Goal: Task Accomplishment & Management: Use online tool/utility

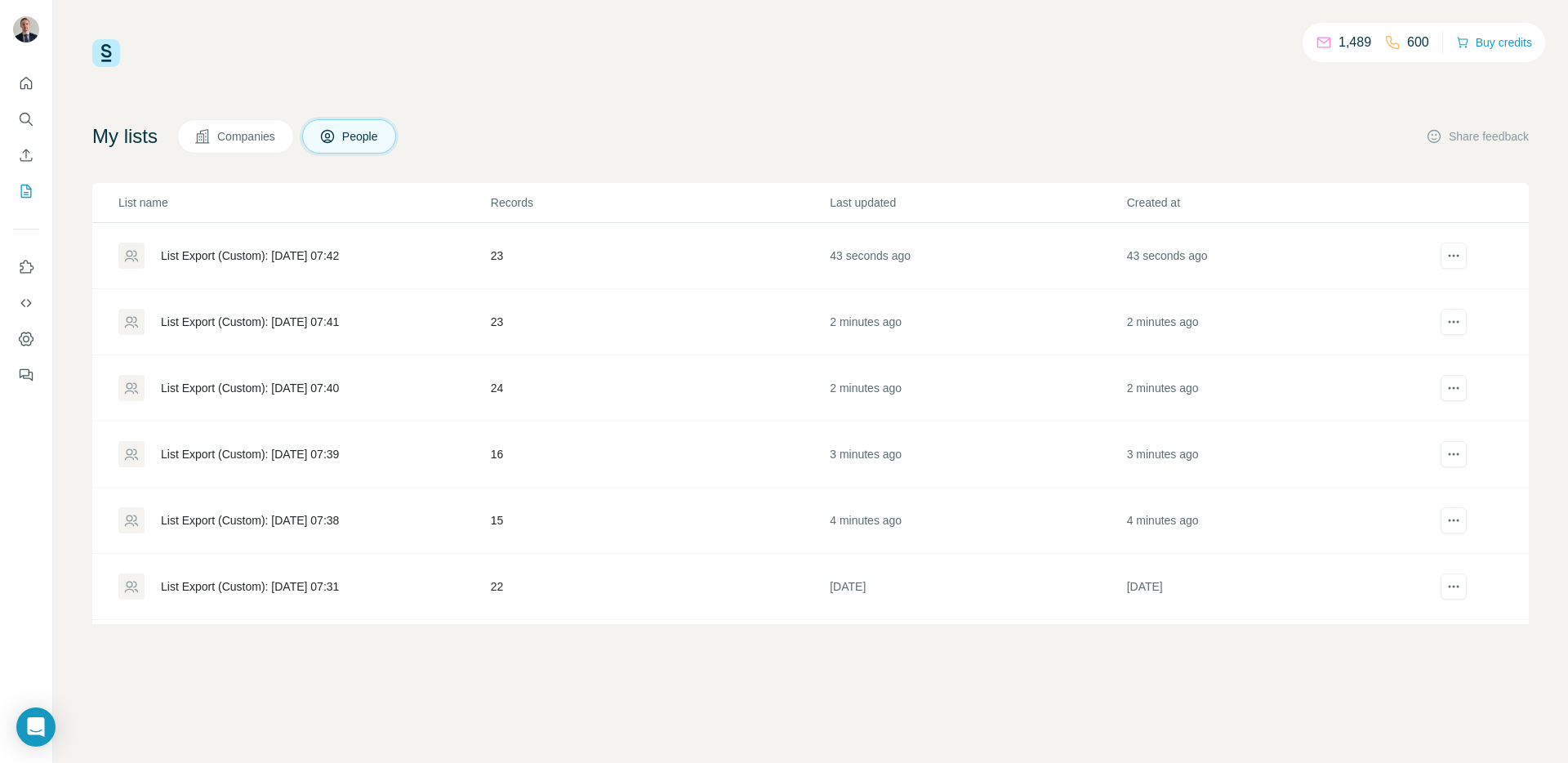
click at [221, 522] on div "List Export (Custom): [DATE] 07:38" at bounding box center [249, 520] width 178 height 17
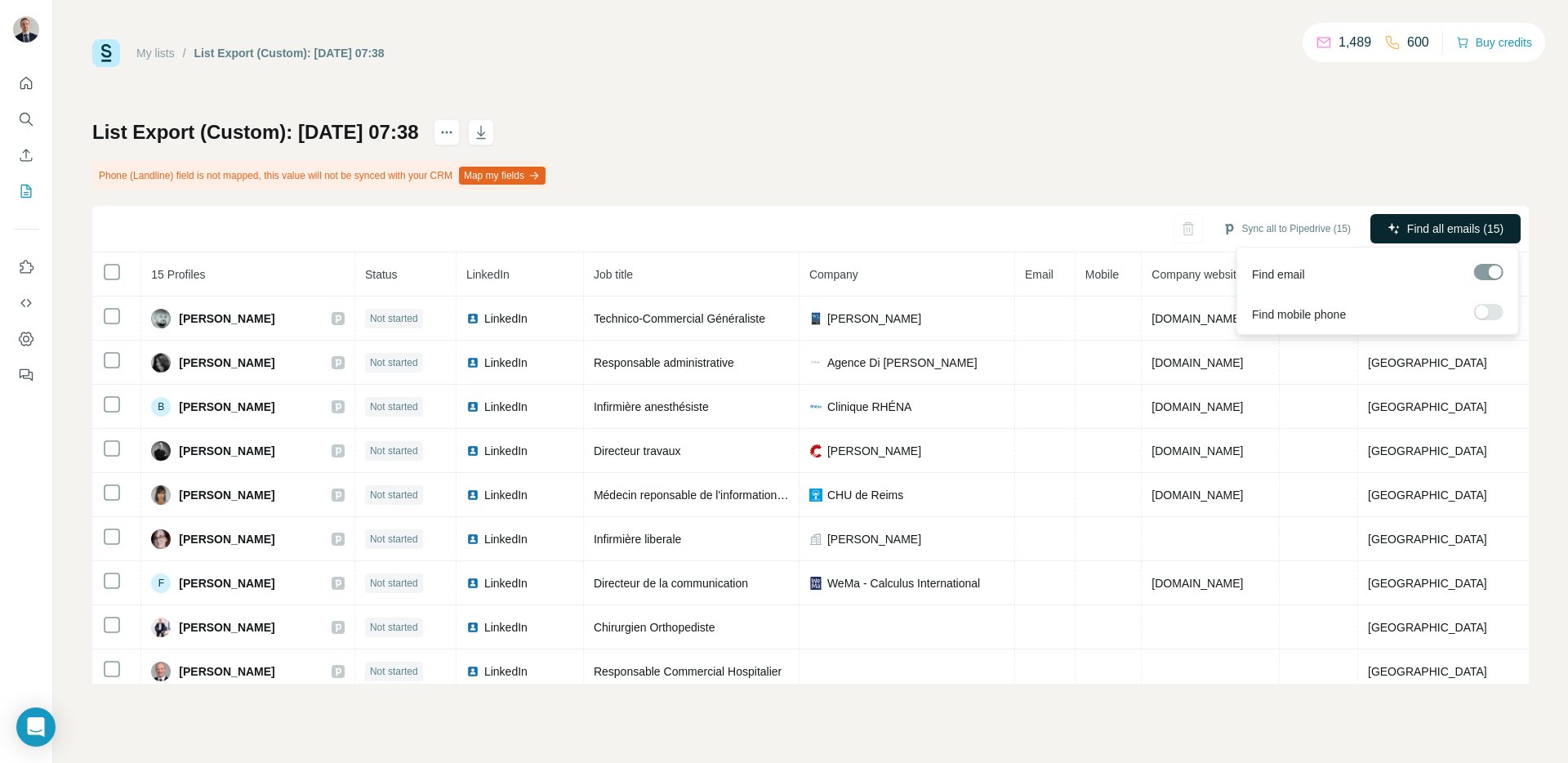
click at [1413, 230] on span "Find all emails (15)" at bounding box center [1455, 229] width 96 height 17
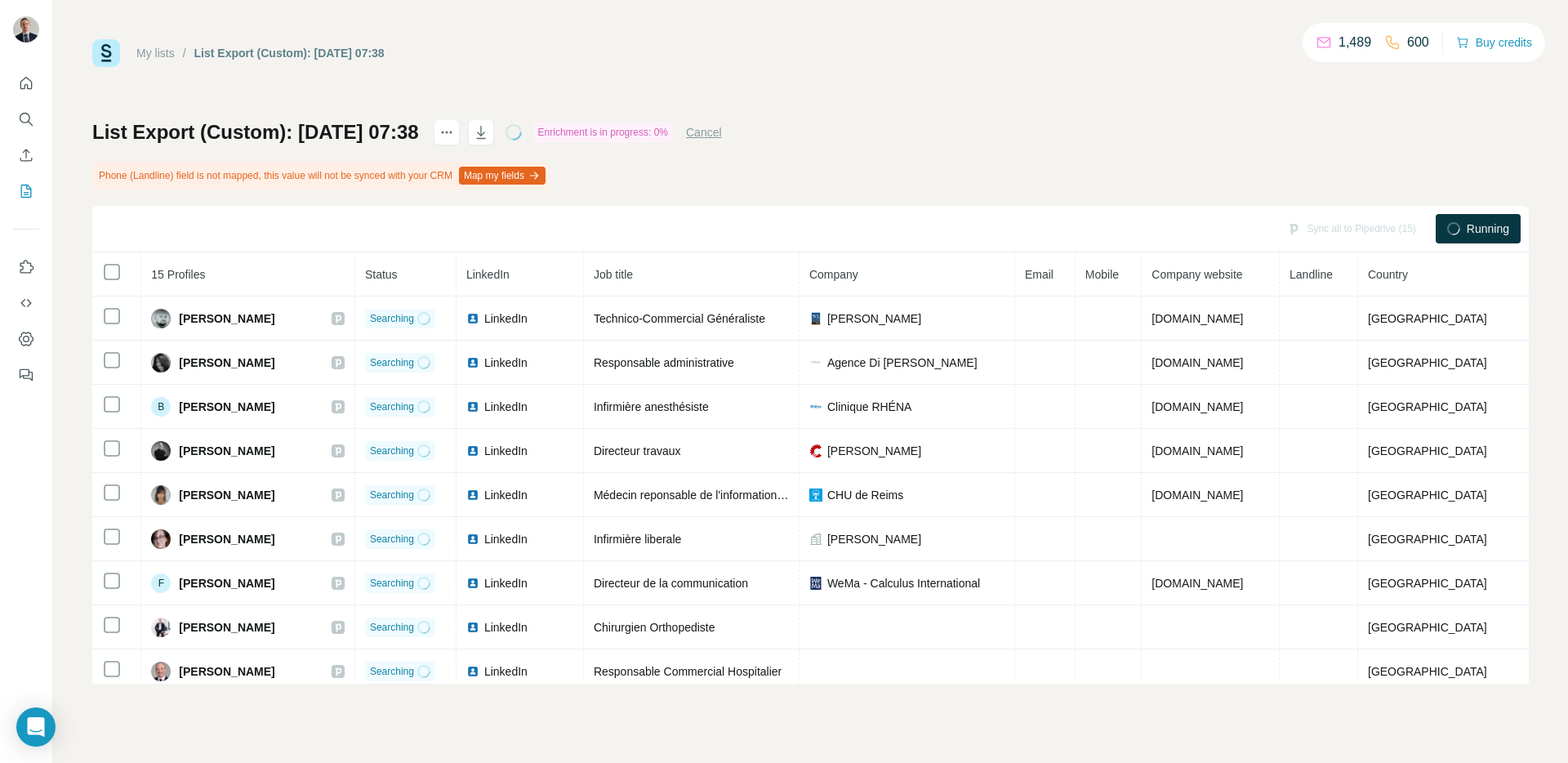
click at [28, 194] on icon "My lists" at bounding box center [25, 191] width 17 height 17
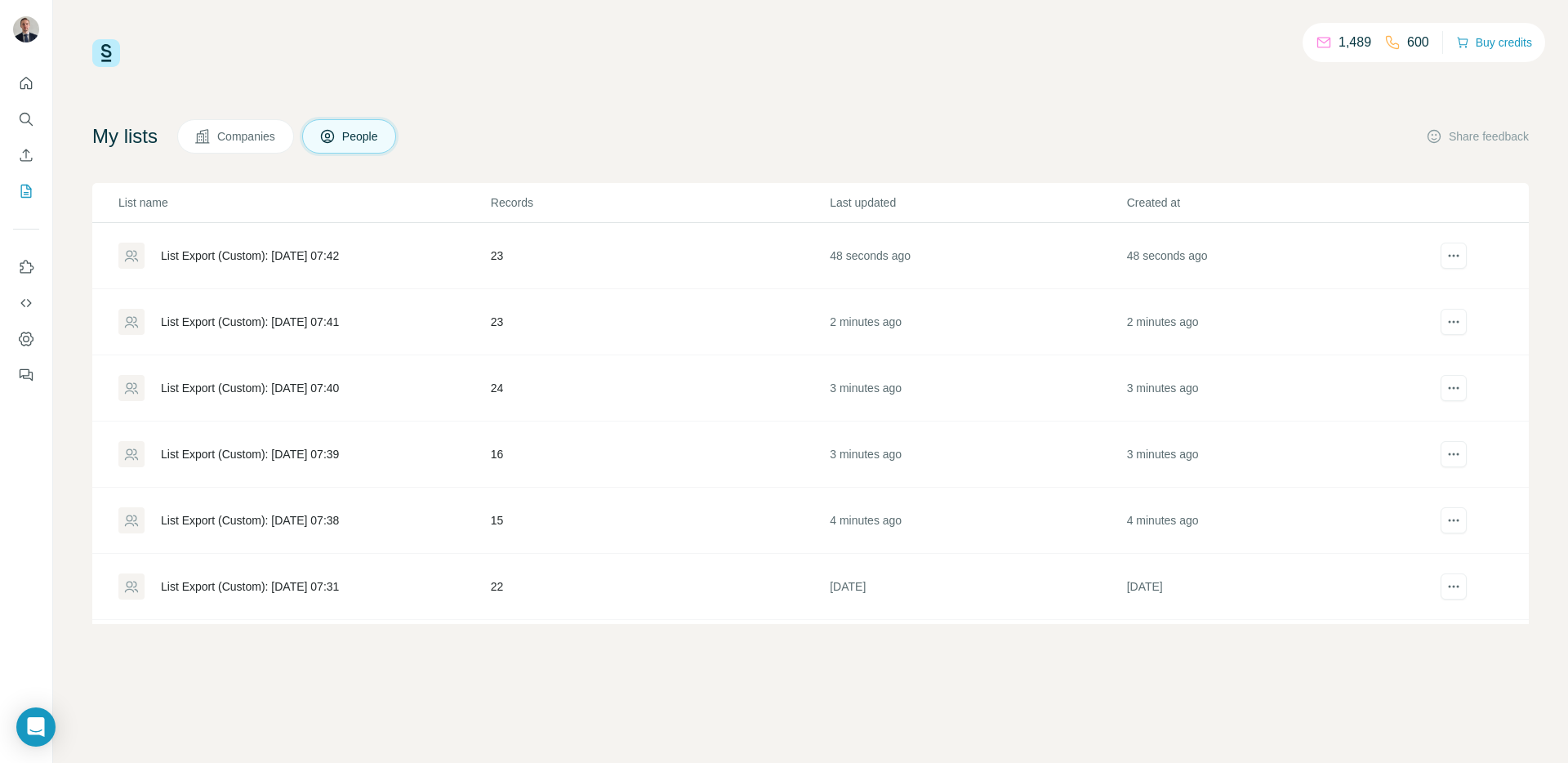
click at [407, 461] on div "List Export (Custom): [DATE] 07:39" at bounding box center [303, 454] width 371 height 26
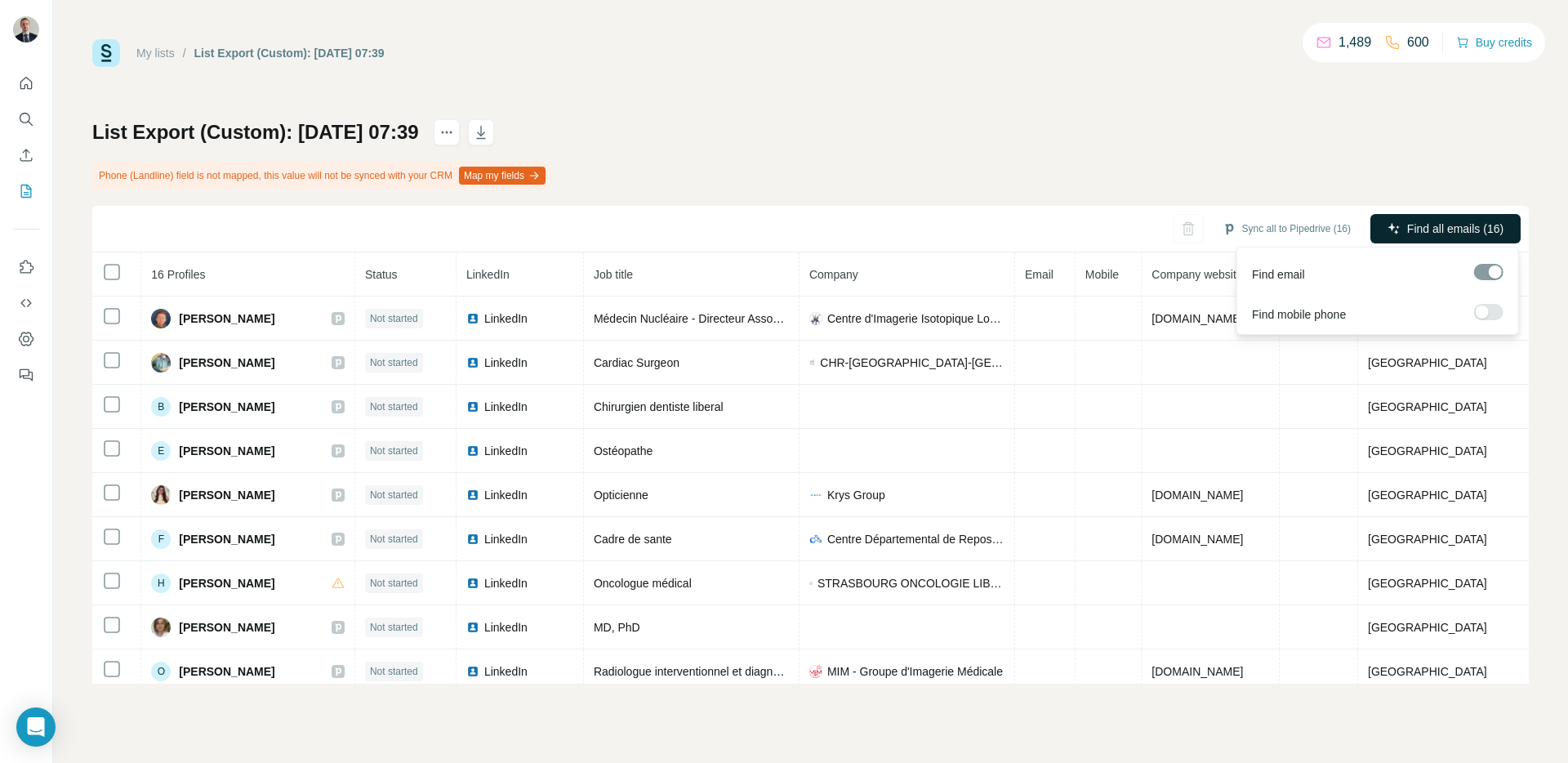
click at [1388, 226] on icon "button" at bounding box center [1394, 228] width 13 height 13
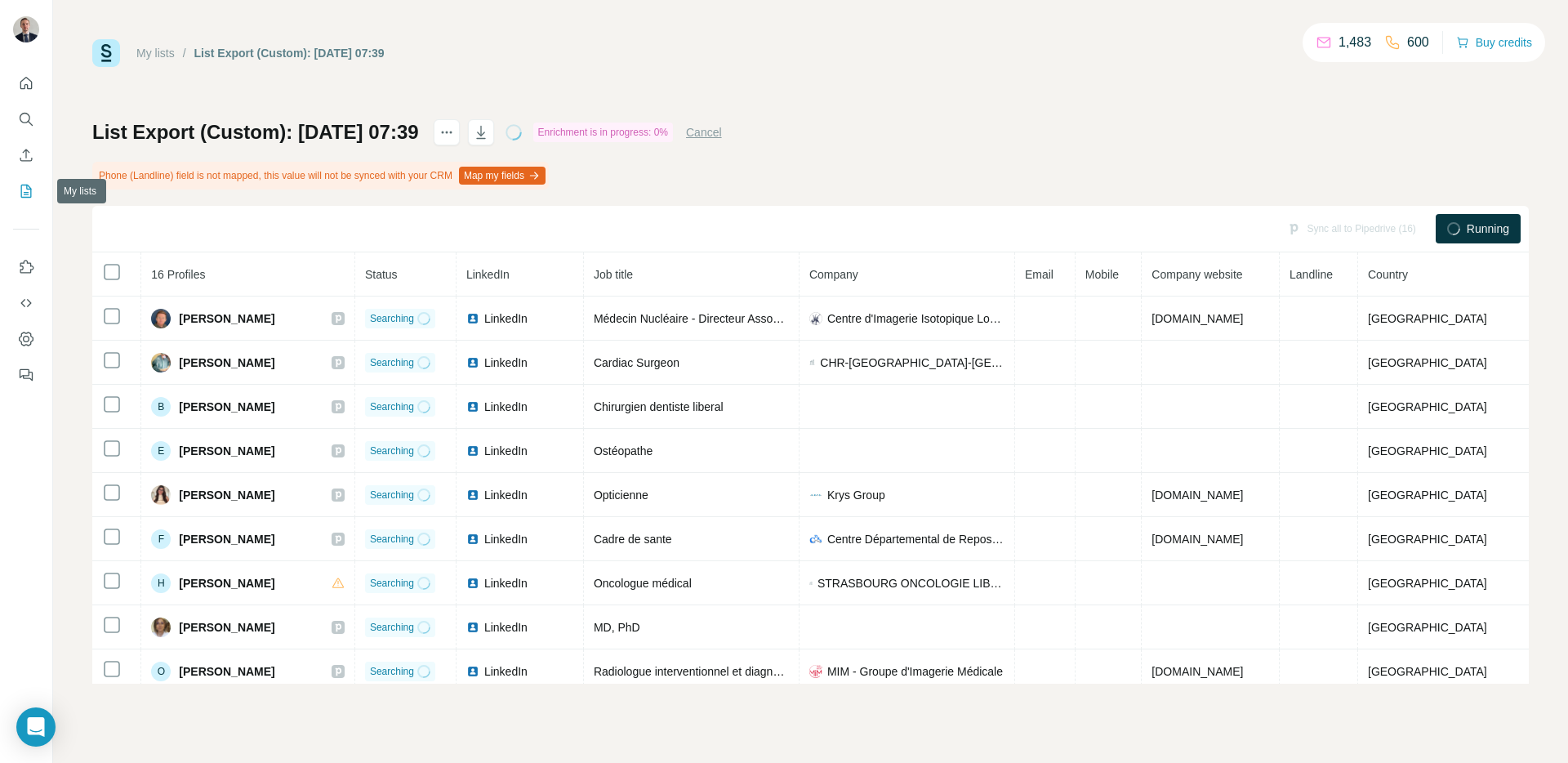
click at [18, 188] on icon "My lists" at bounding box center [25, 191] width 17 height 17
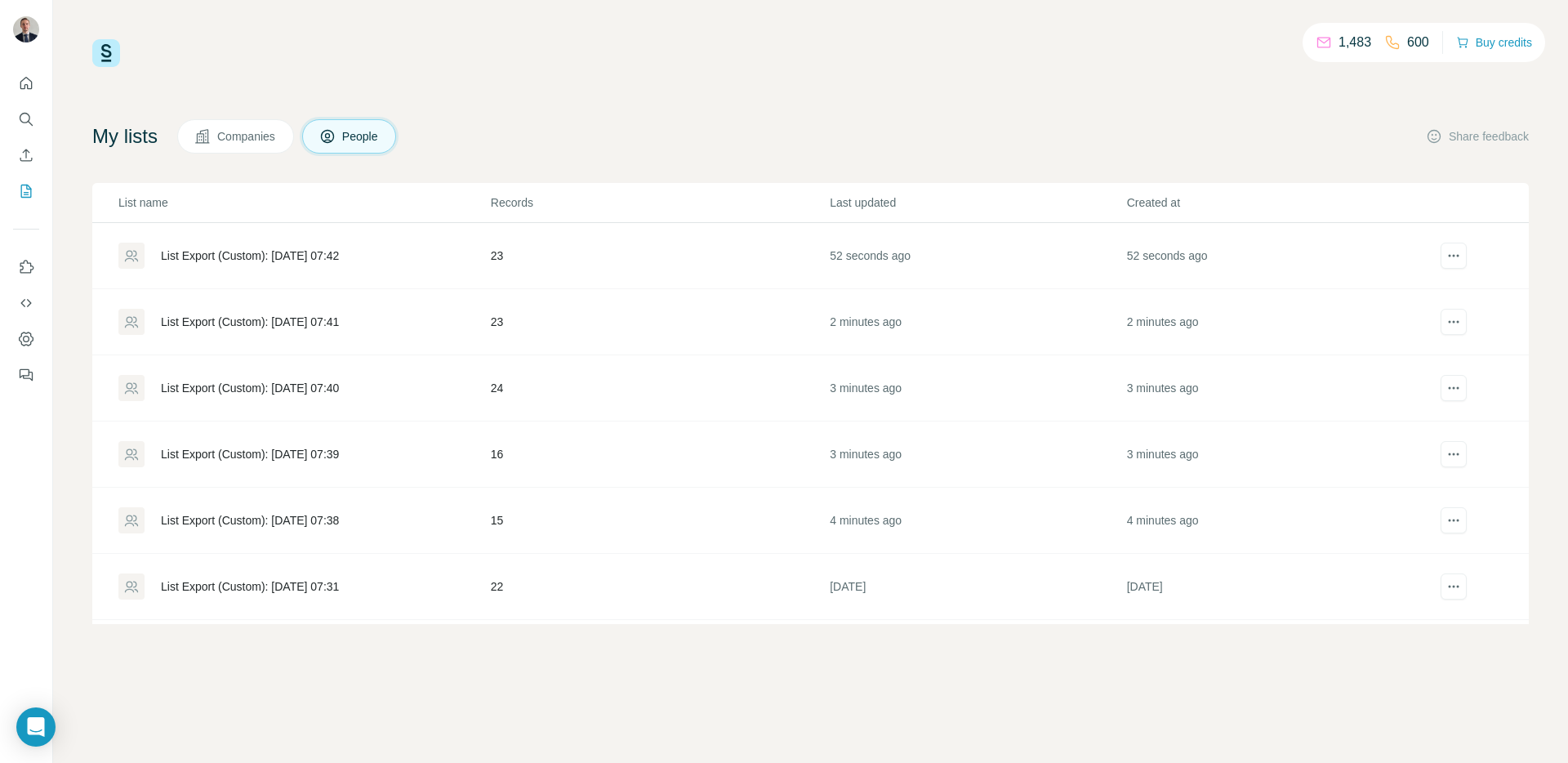
click at [381, 382] on div "List Export (Custom): [DATE] 07:40" at bounding box center [303, 387] width 371 height 26
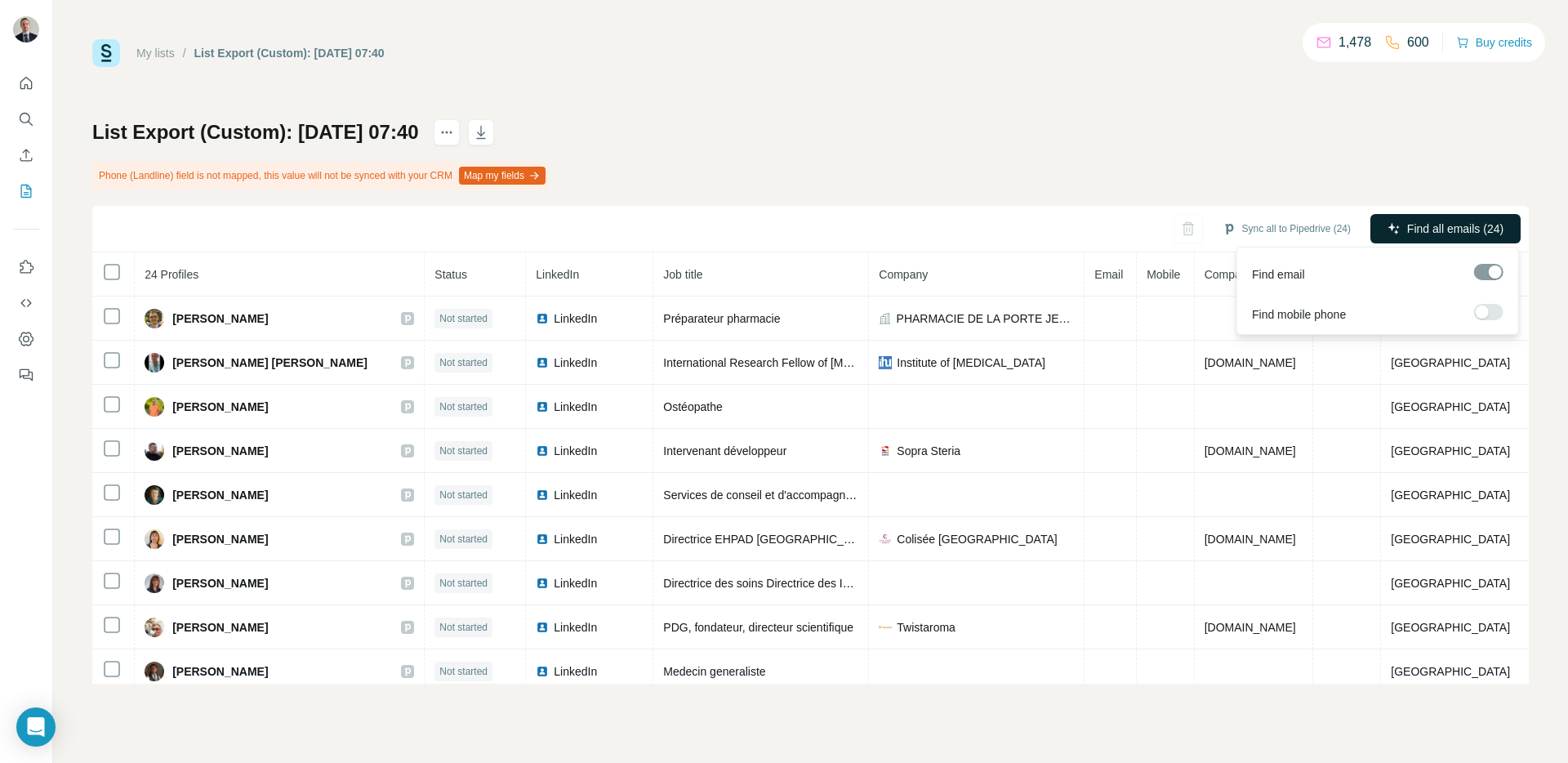
click at [1448, 223] on span "Find all emails (24)" at bounding box center [1455, 229] width 96 height 17
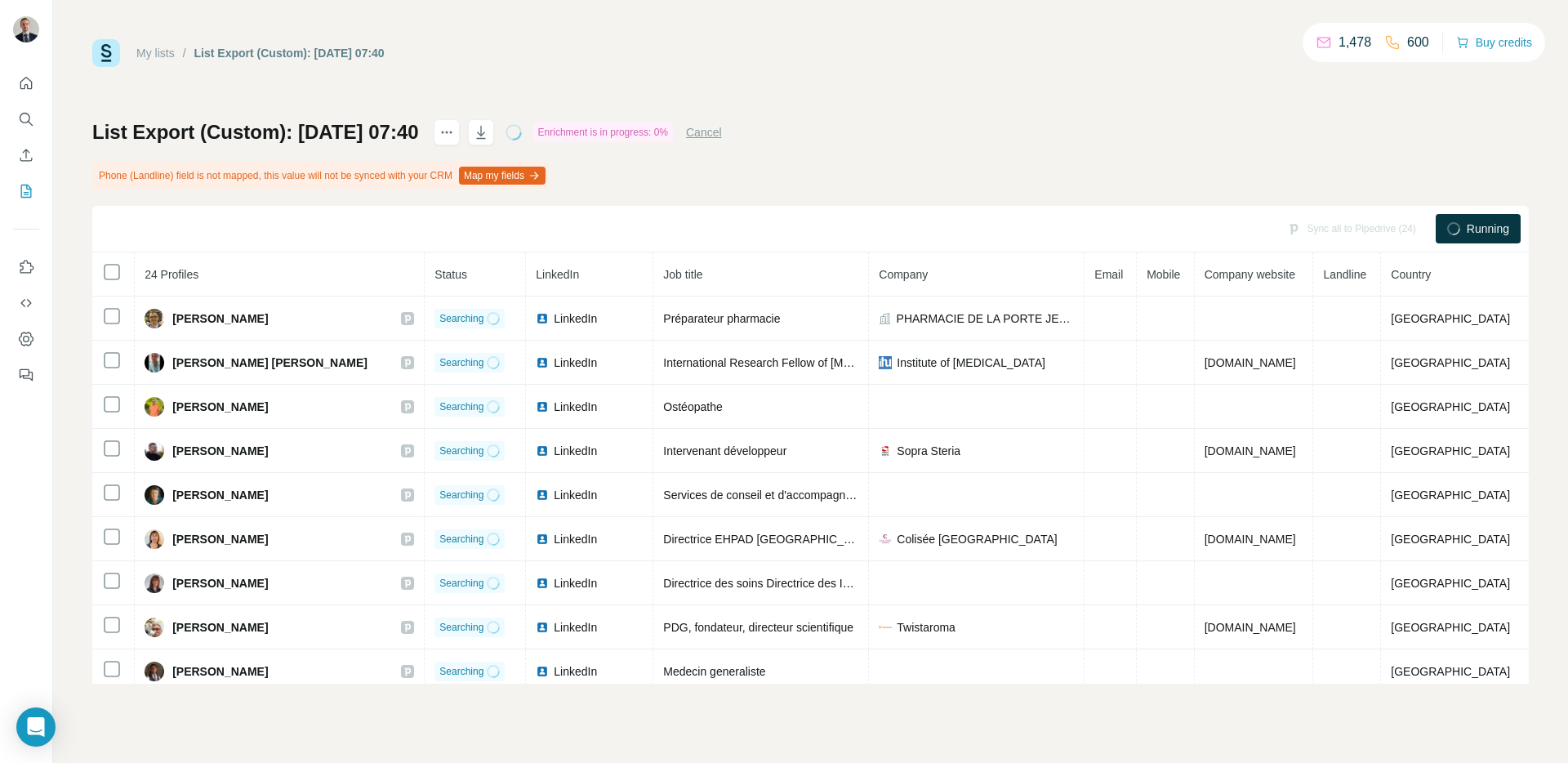
click at [155, 49] on link "My lists" at bounding box center [155, 53] width 38 height 13
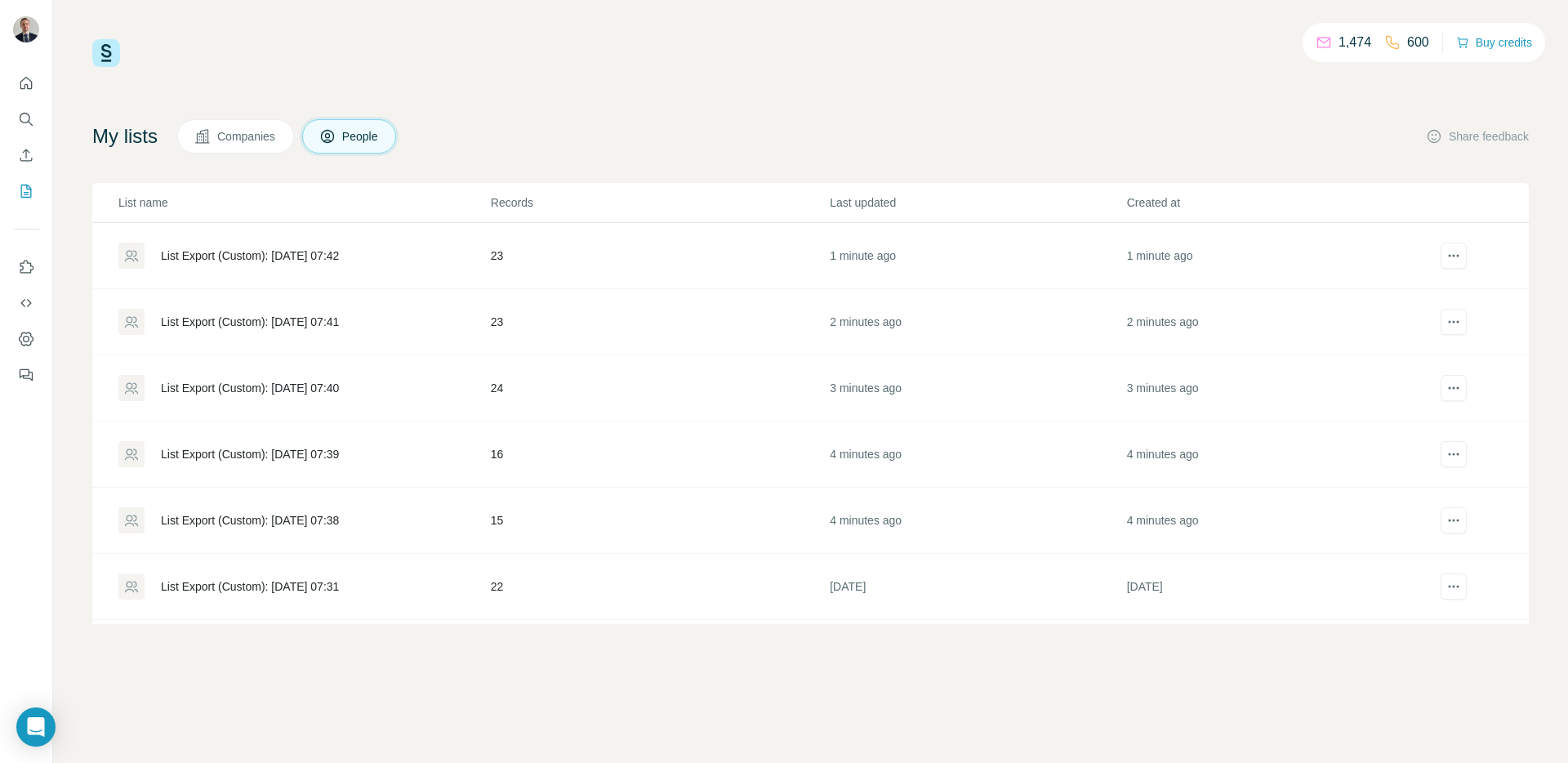
click at [246, 320] on div "List Export (Custom): [DATE] 07:41" at bounding box center [249, 321] width 178 height 17
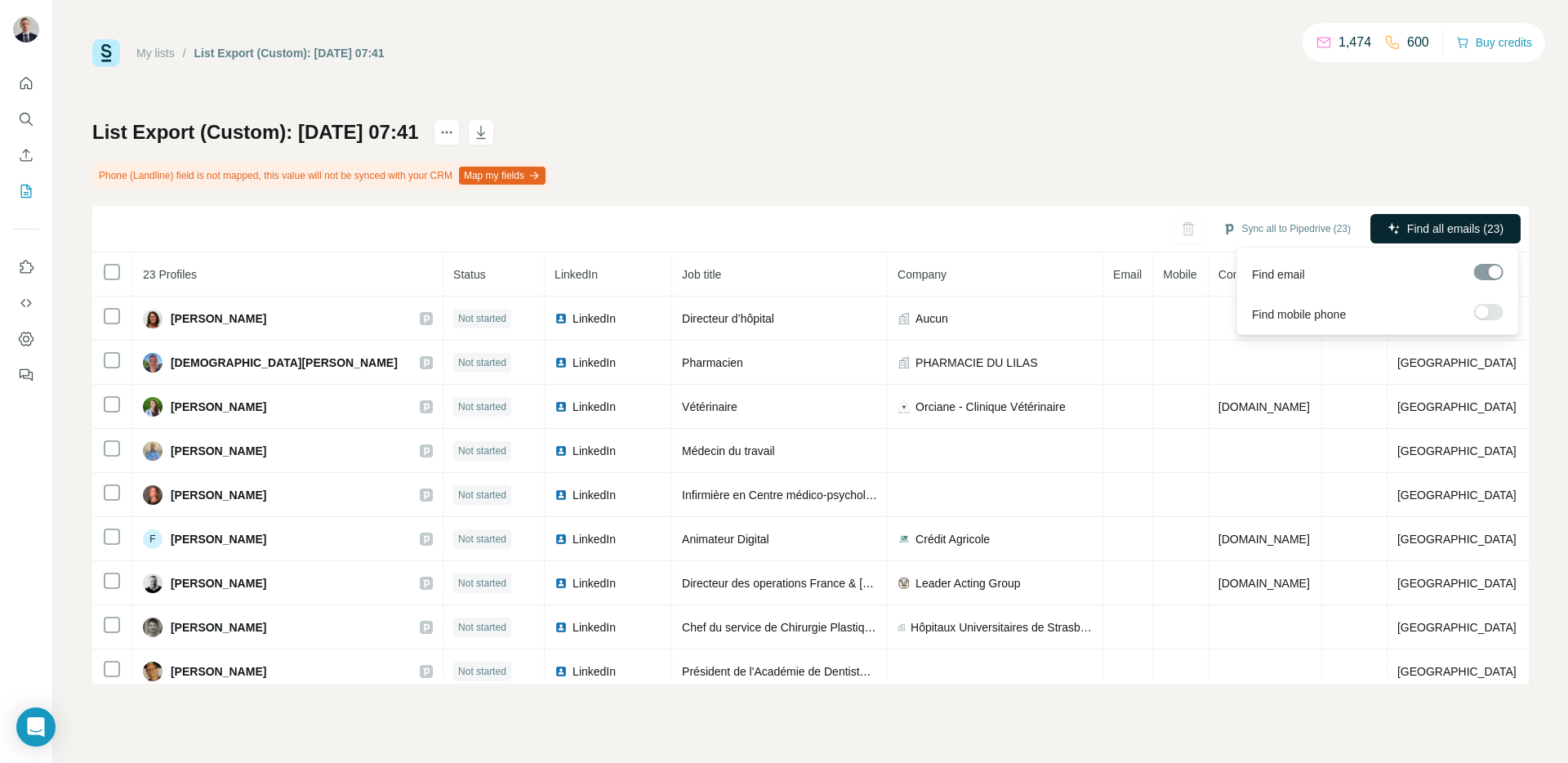
click at [1434, 232] on span "Find all emails (23)" at bounding box center [1455, 229] width 96 height 17
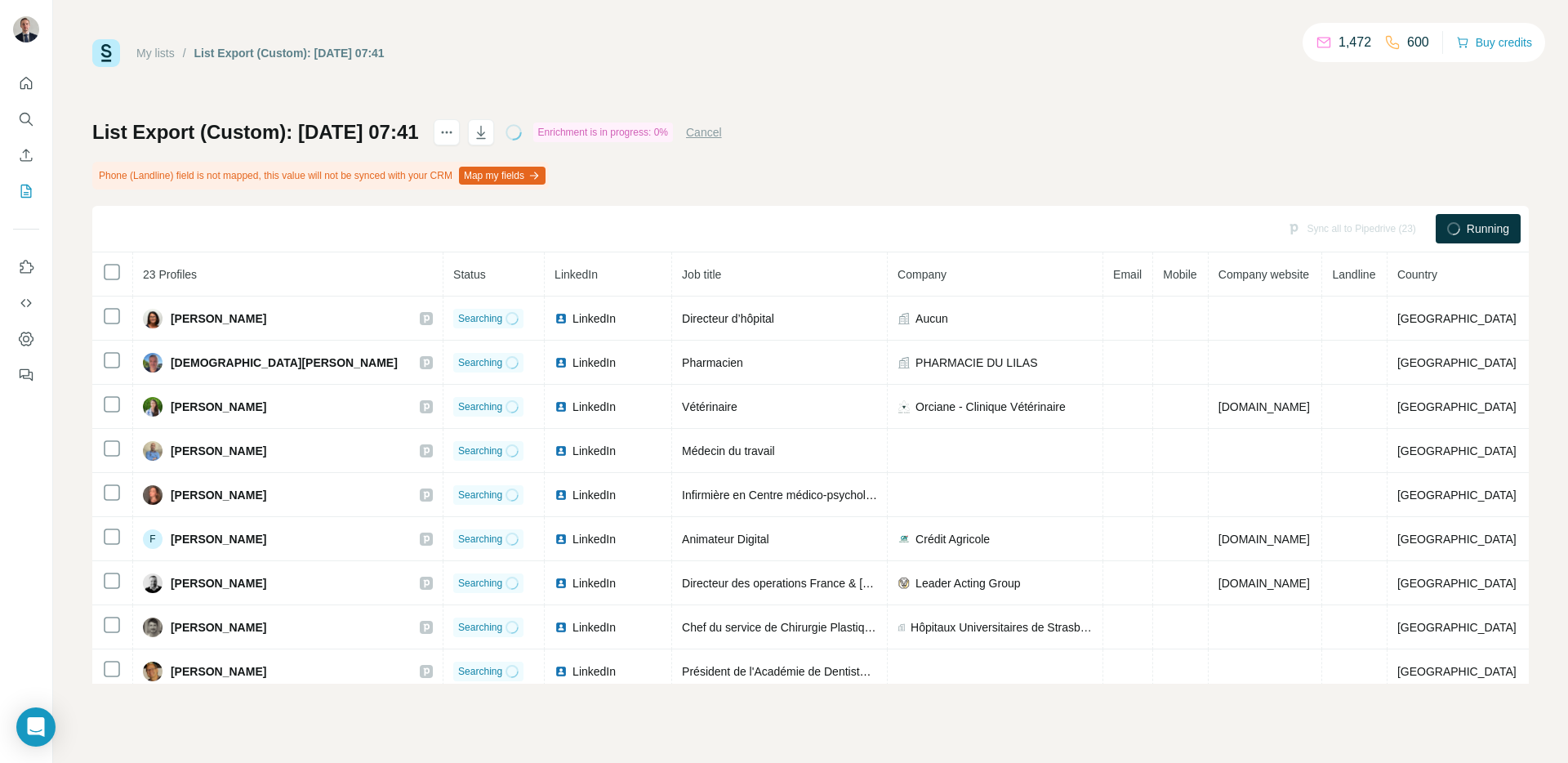
click at [156, 63] on div "My lists / List Export (Custom): [DATE] 07:41" at bounding box center [238, 53] width 293 height 28
click at [150, 54] on link "My lists" at bounding box center [155, 53] width 38 height 13
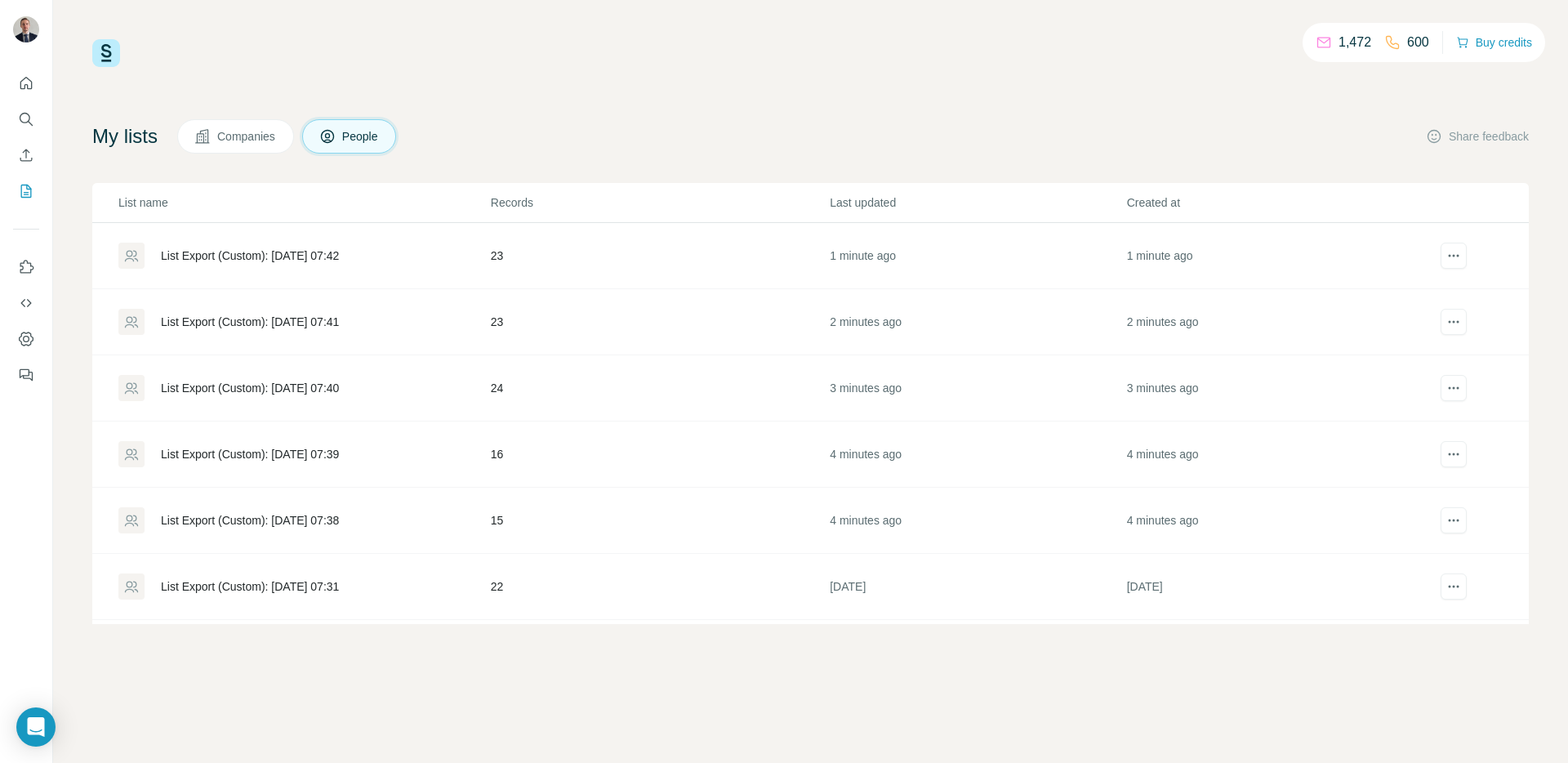
click at [247, 253] on div "List Export (Custom): [DATE] 07:42" at bounding box center [249, 255] width 178 height 17
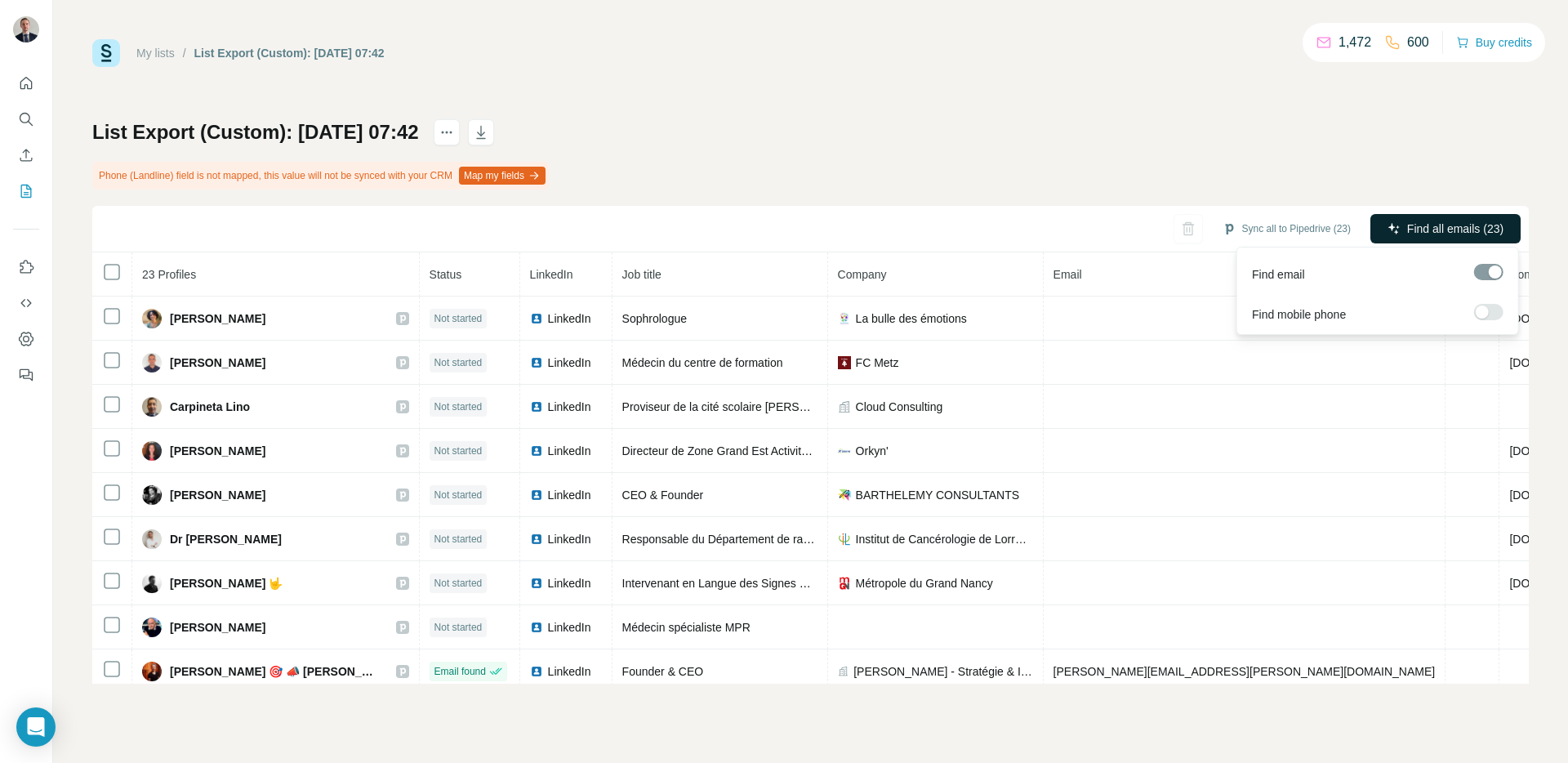
click at [1468, 234] on span "Find all emails (23)" at bounding box center [1455, 229] width 96 height 17
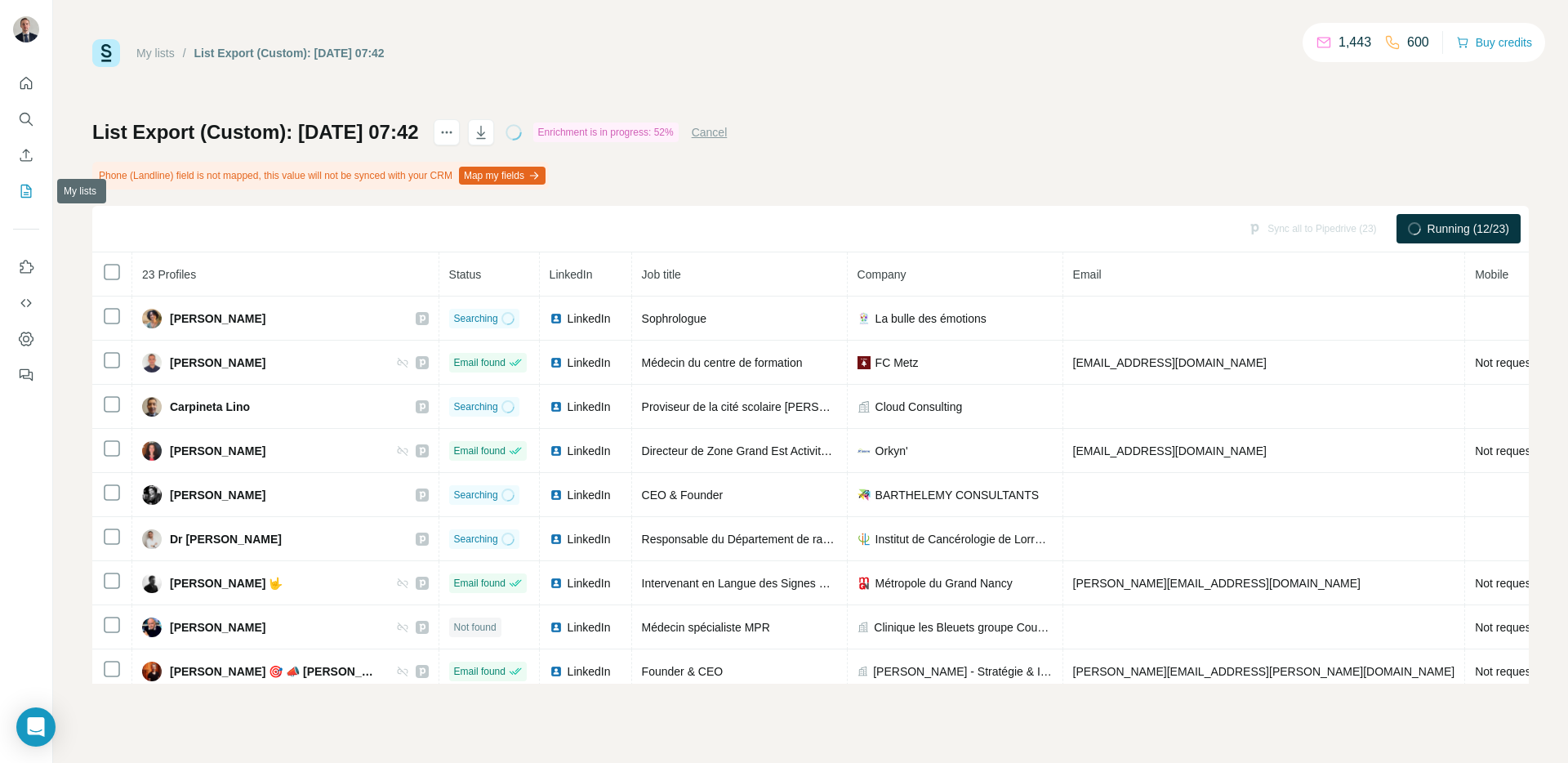
click at [23, 191] on icon "My lists" at bounding box center [25, 191] width 17 height 17
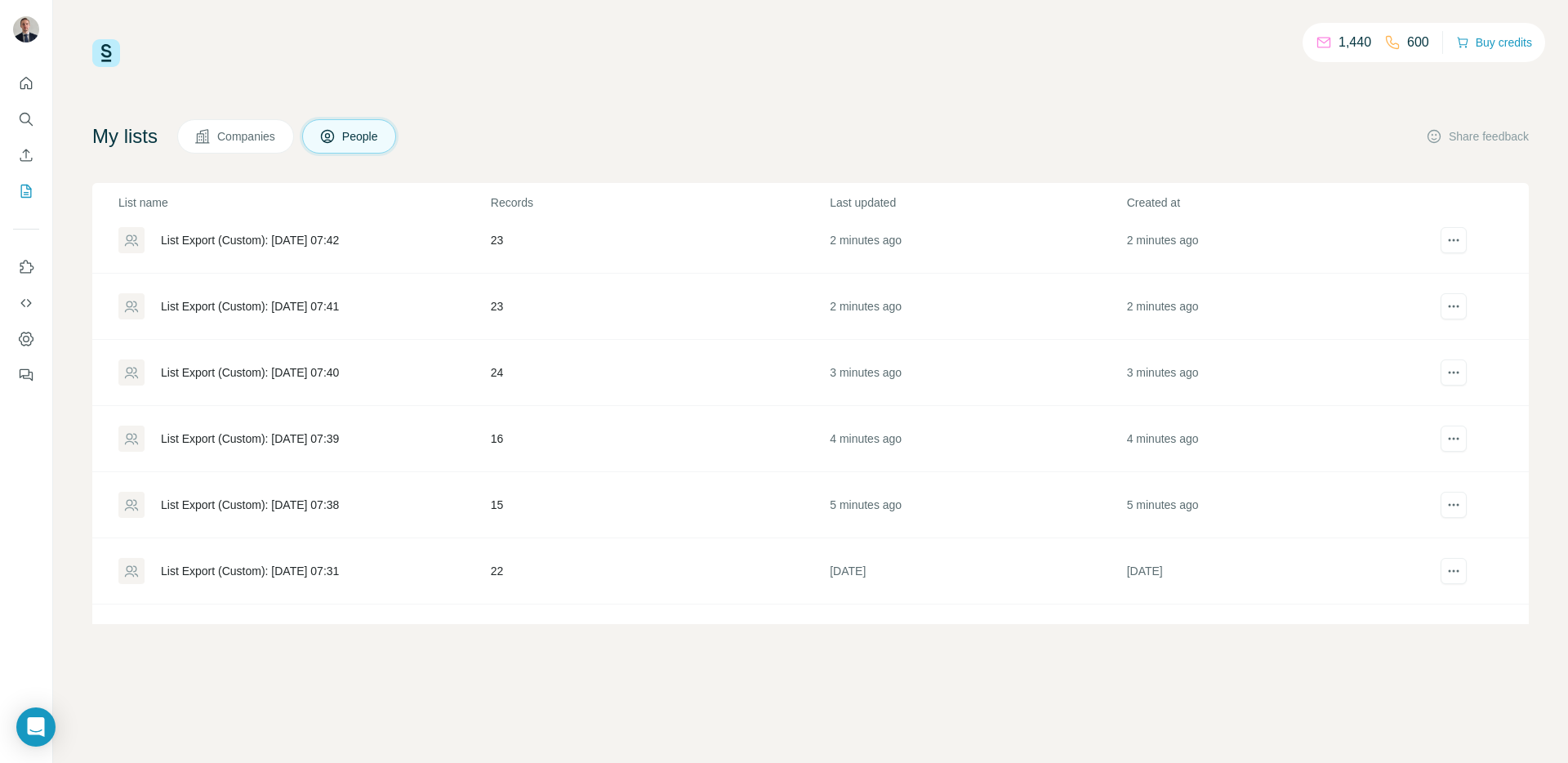
scroll to position [18, 0]
click at [304, 502] on div "List Export (Custom): [DATE] 07:38" at bounding box center [249, 503] width 178 height 17
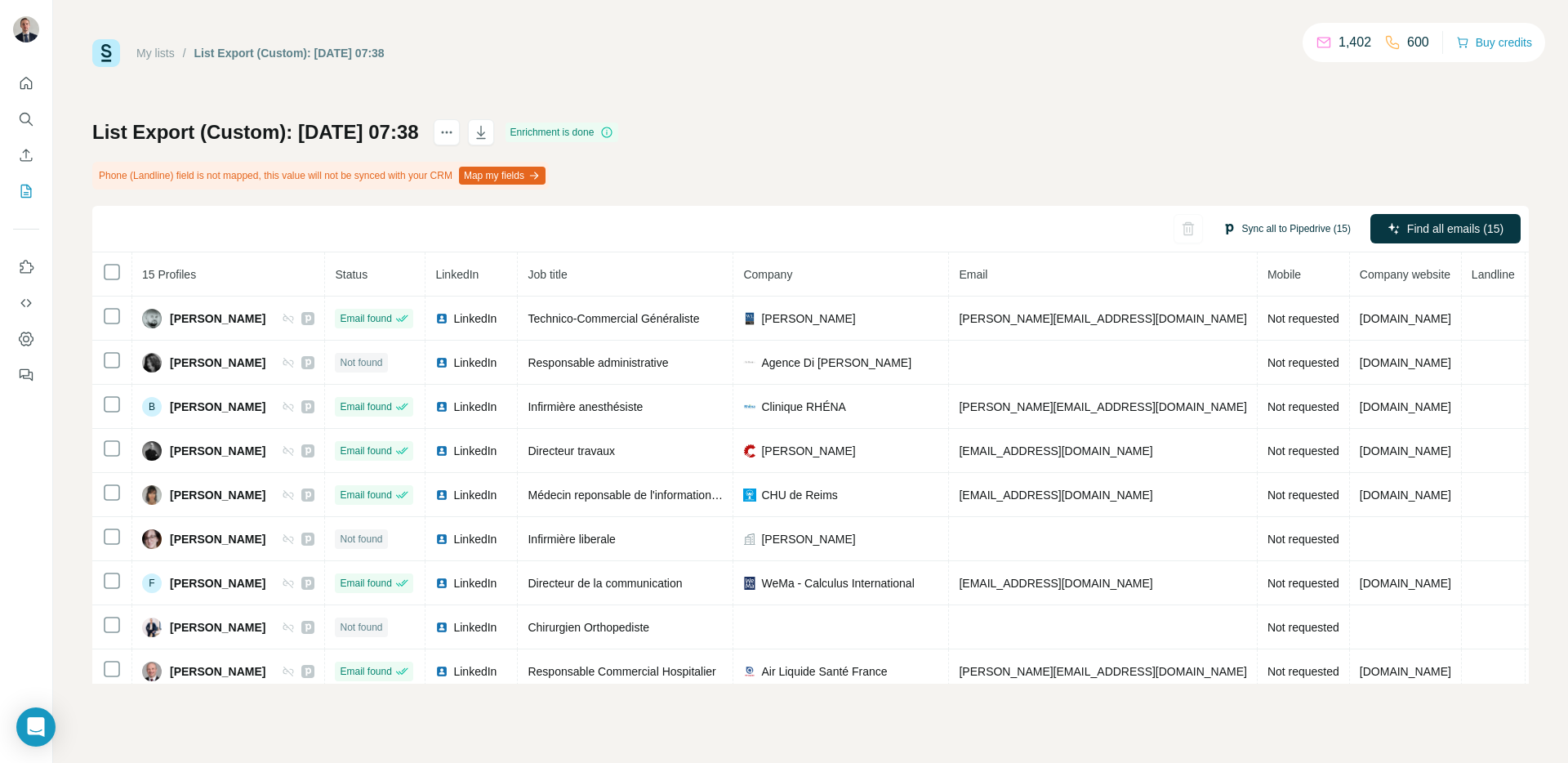
click at [1294, 221] on button "Sync all to Pipedrive (15)" at bounding box center [1286, 229] width 151 height 24
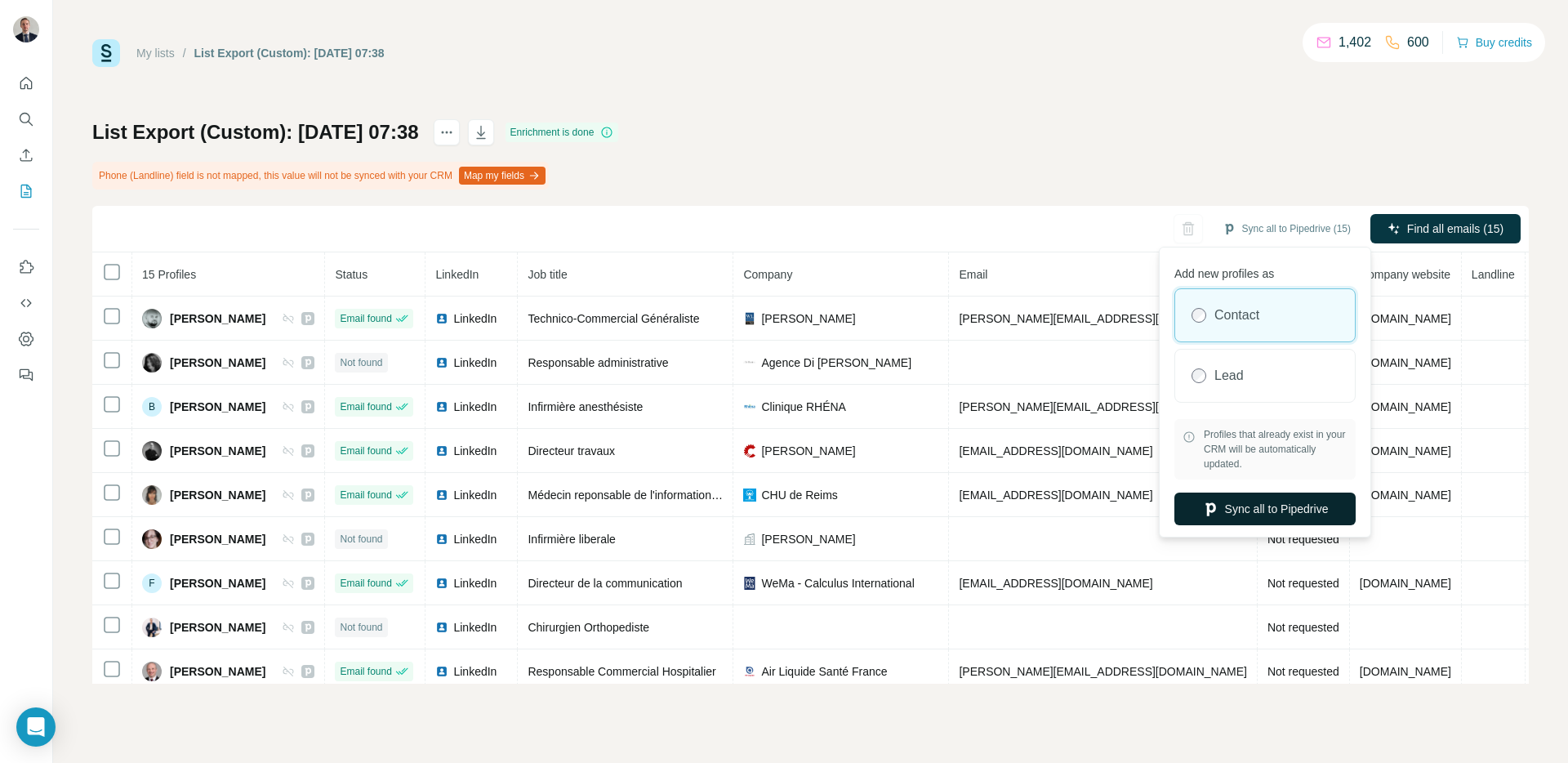
click at [1235, 515] on button "Sync all to Pipedrive" at bounding box center [1265, 509] width 181 height 33
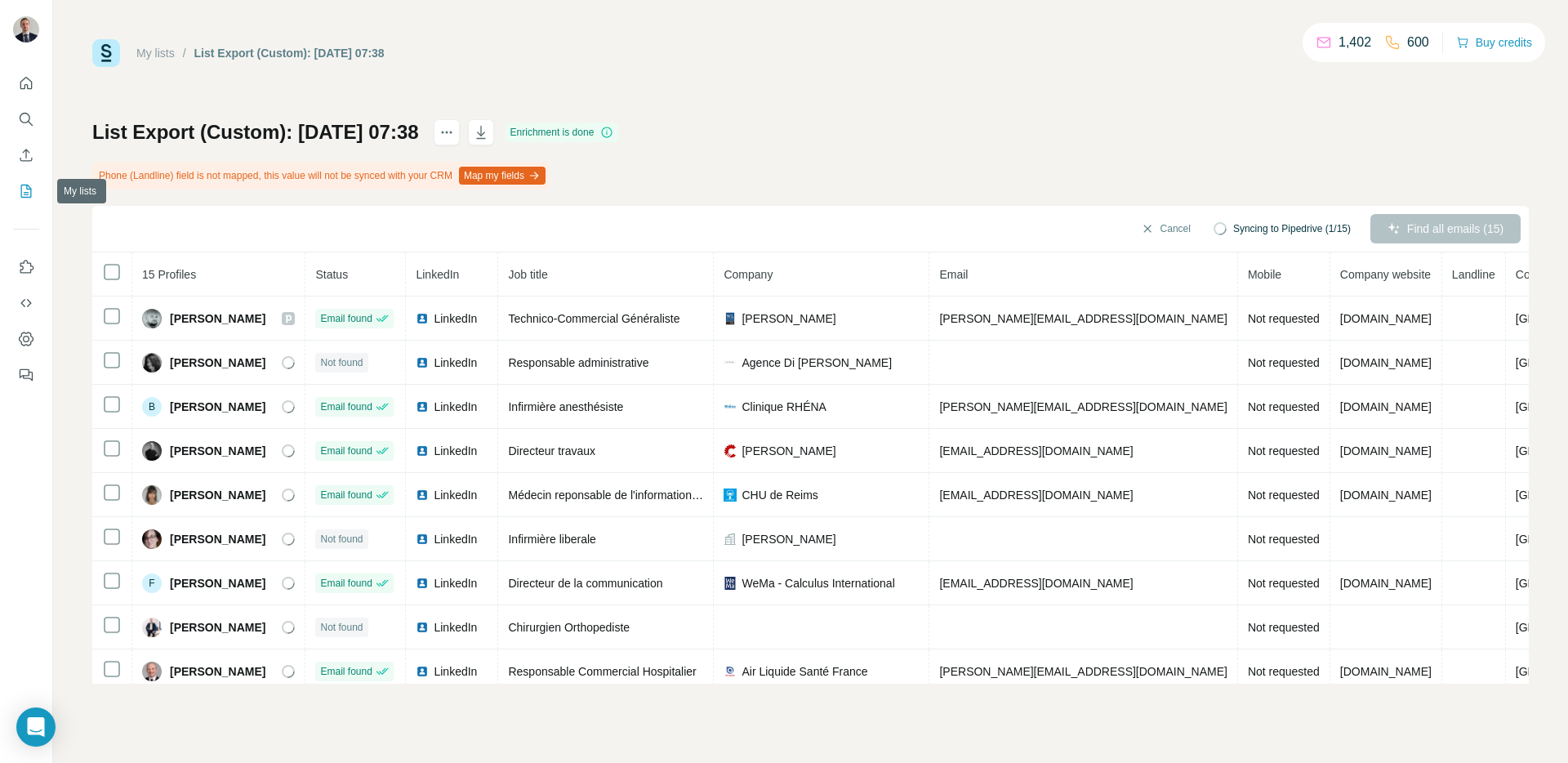
click at [22, 200] on button "My lists" at bounding box center [25, 191] width 26 height 29
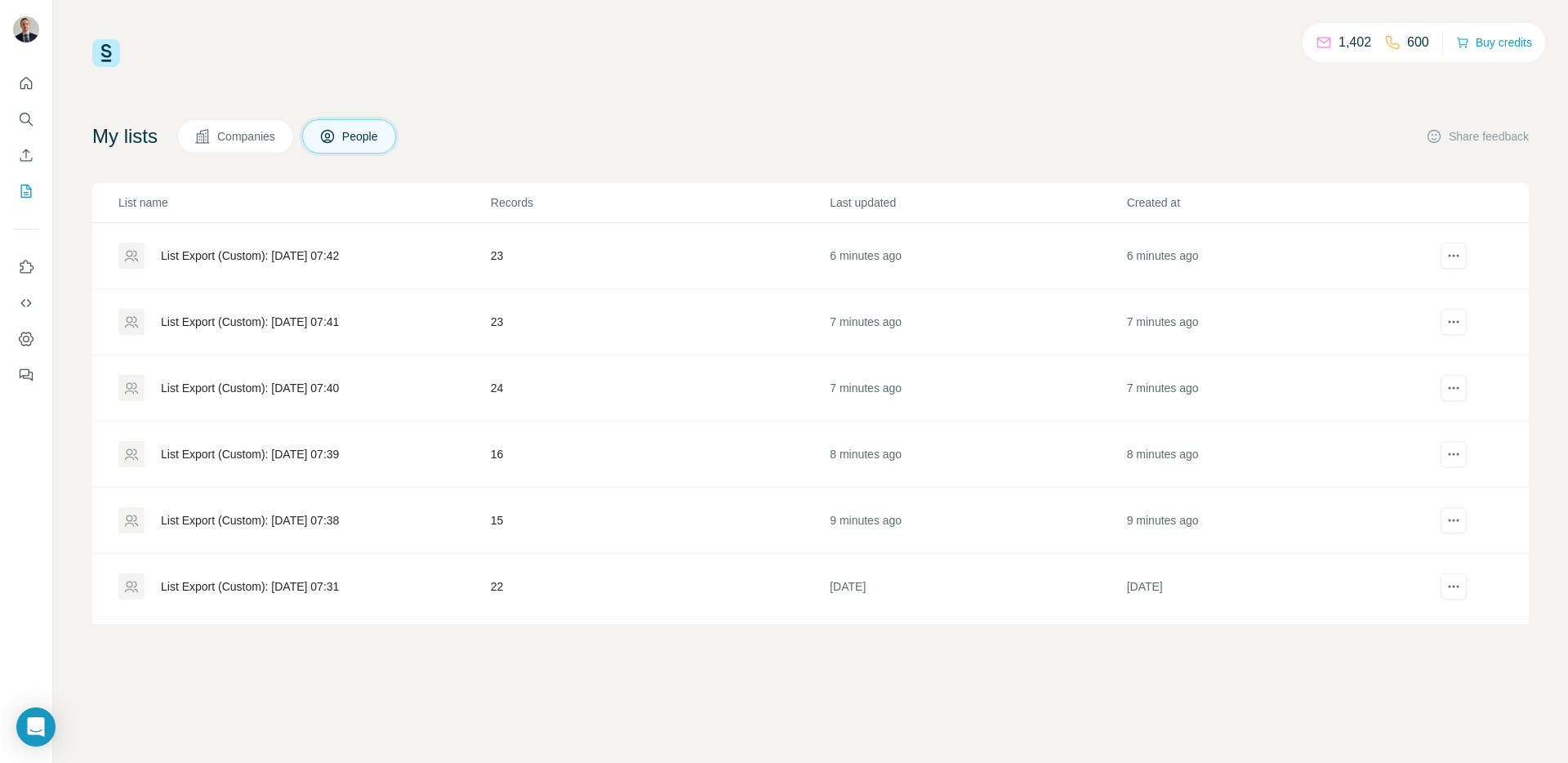
click at [387, 455] on div "List Export (Custom): [DATE] 07:39" at bounding box center [303, 454] width 371 height 26
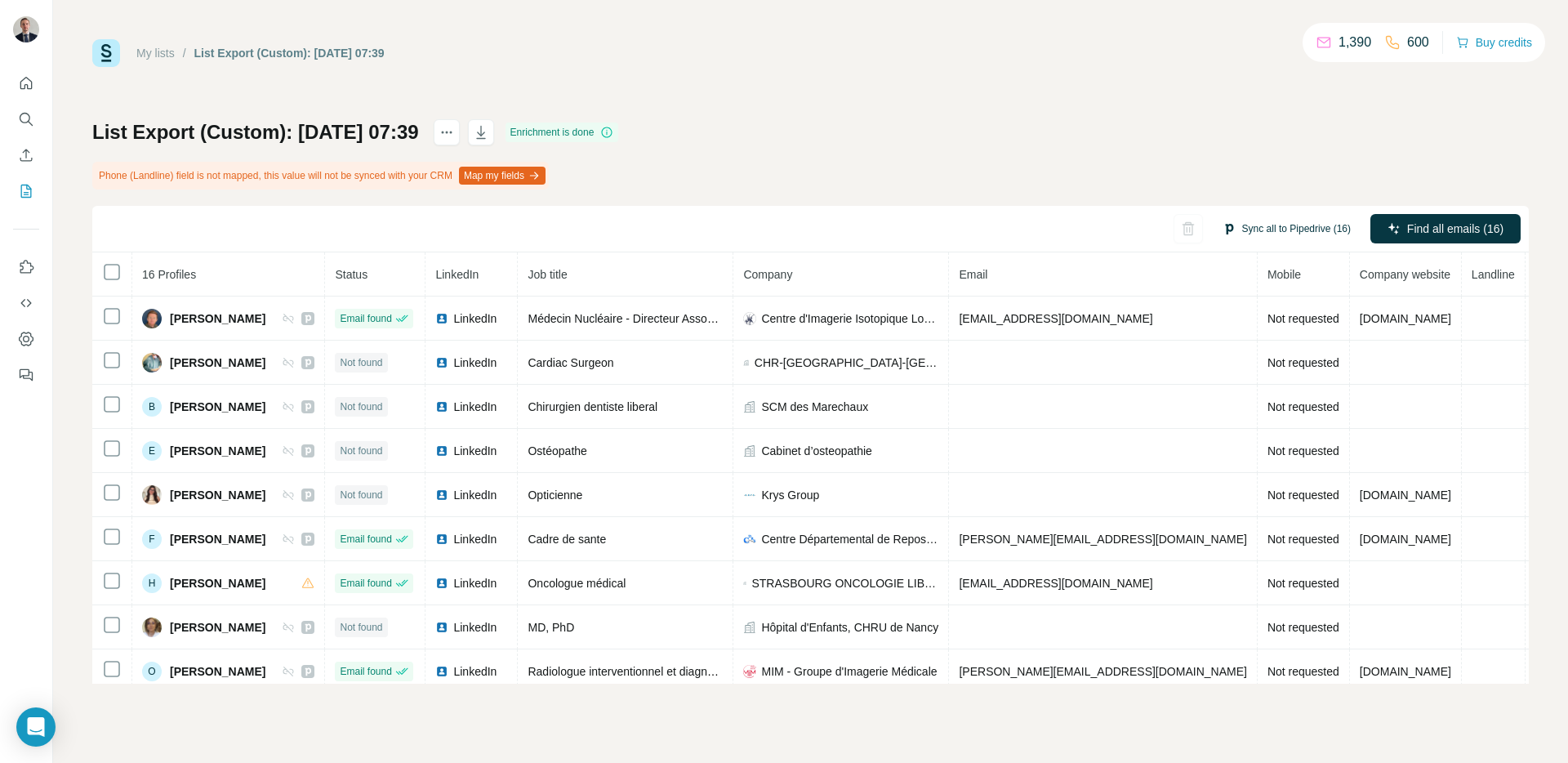
click at [1251, 222] on button "Sync all to Pipedrive (16)" at bounding box center [1286, 229] width 151 height 24
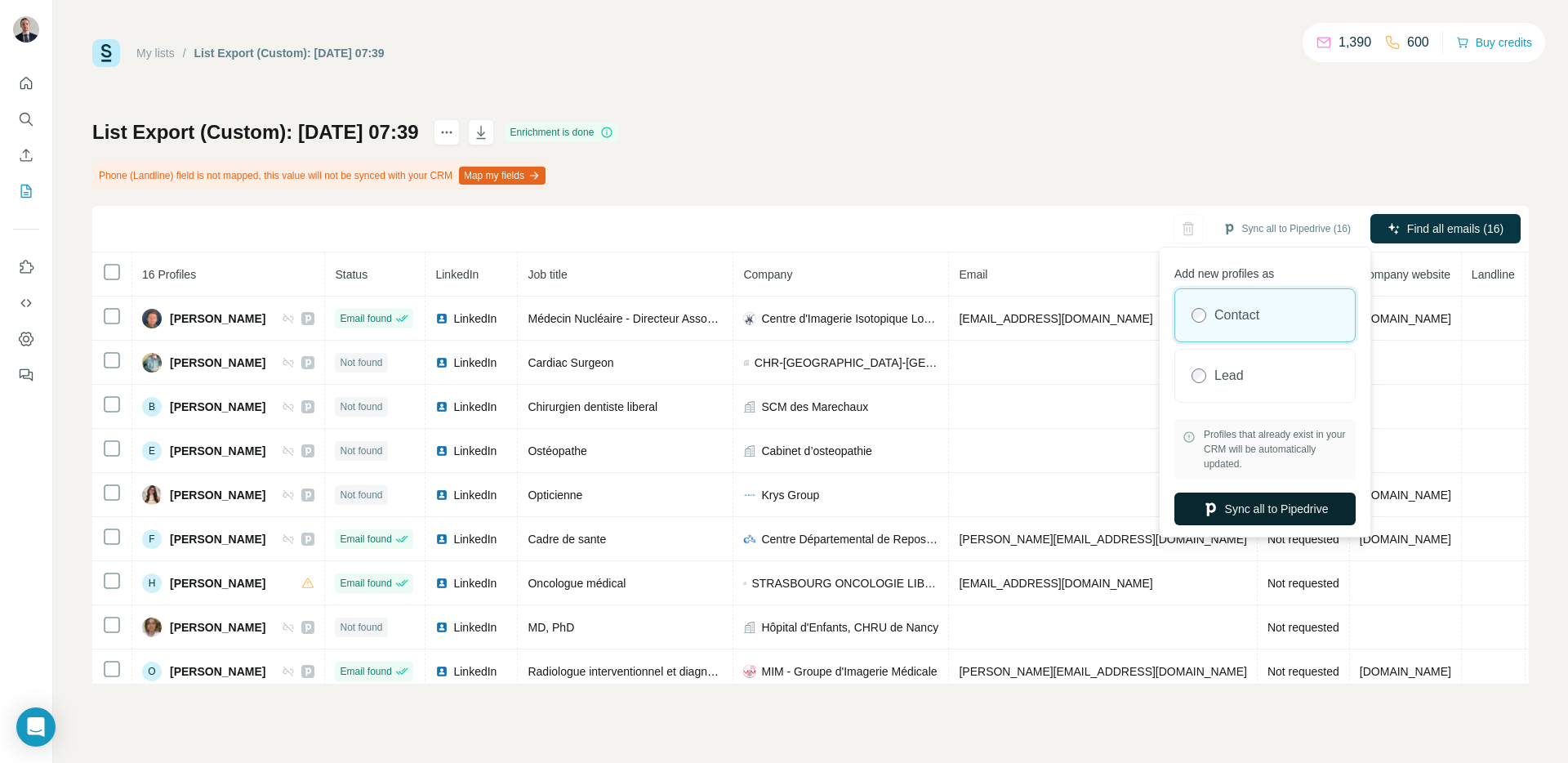
click at [1236, 502] on button "Sync all to Pipedrive" at bounding box center [1265, 509] width 181 height 33
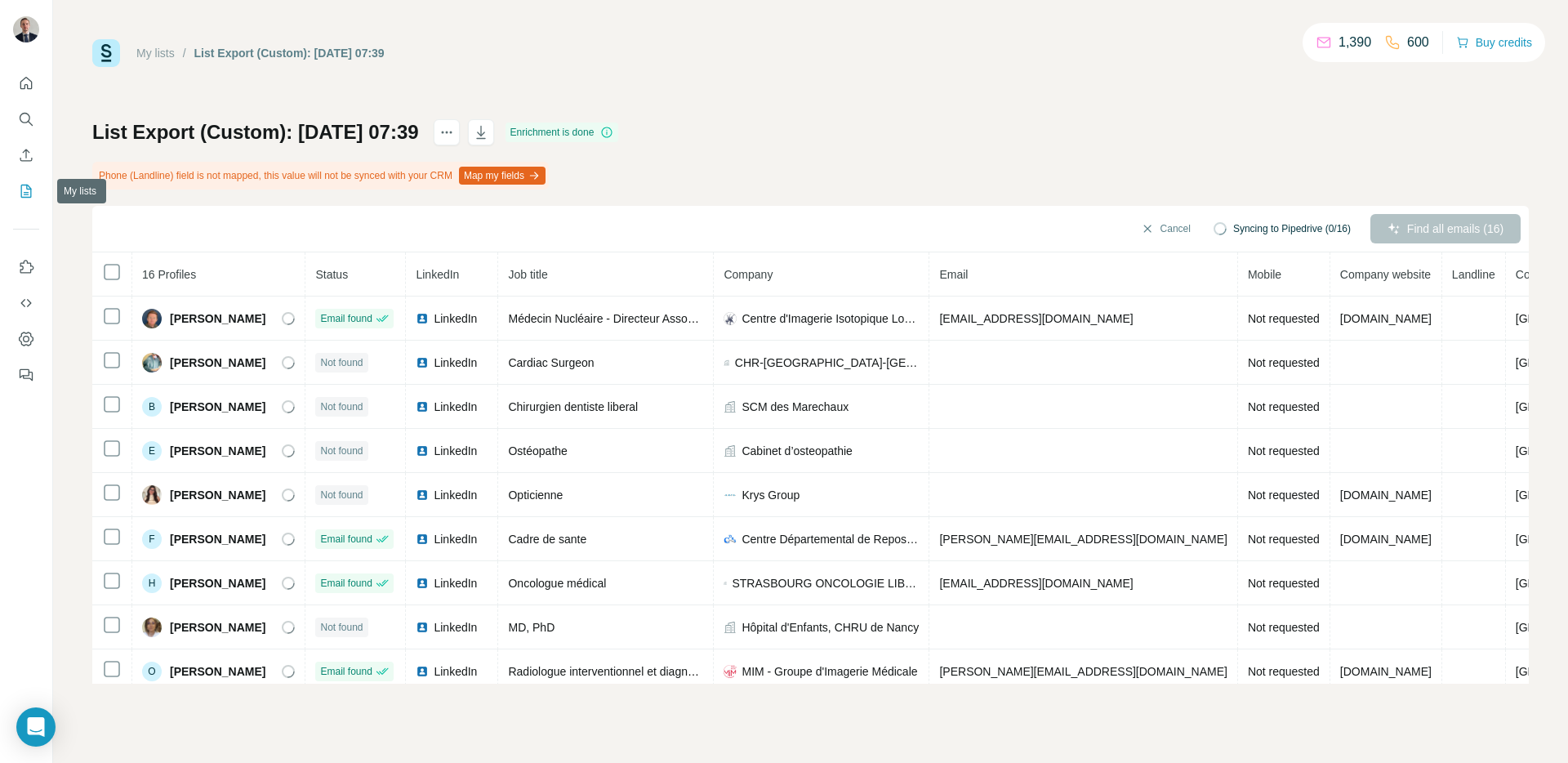
click at [28, 189] on icon "My lists" at bounding box center [27, 190] width 8 height 11
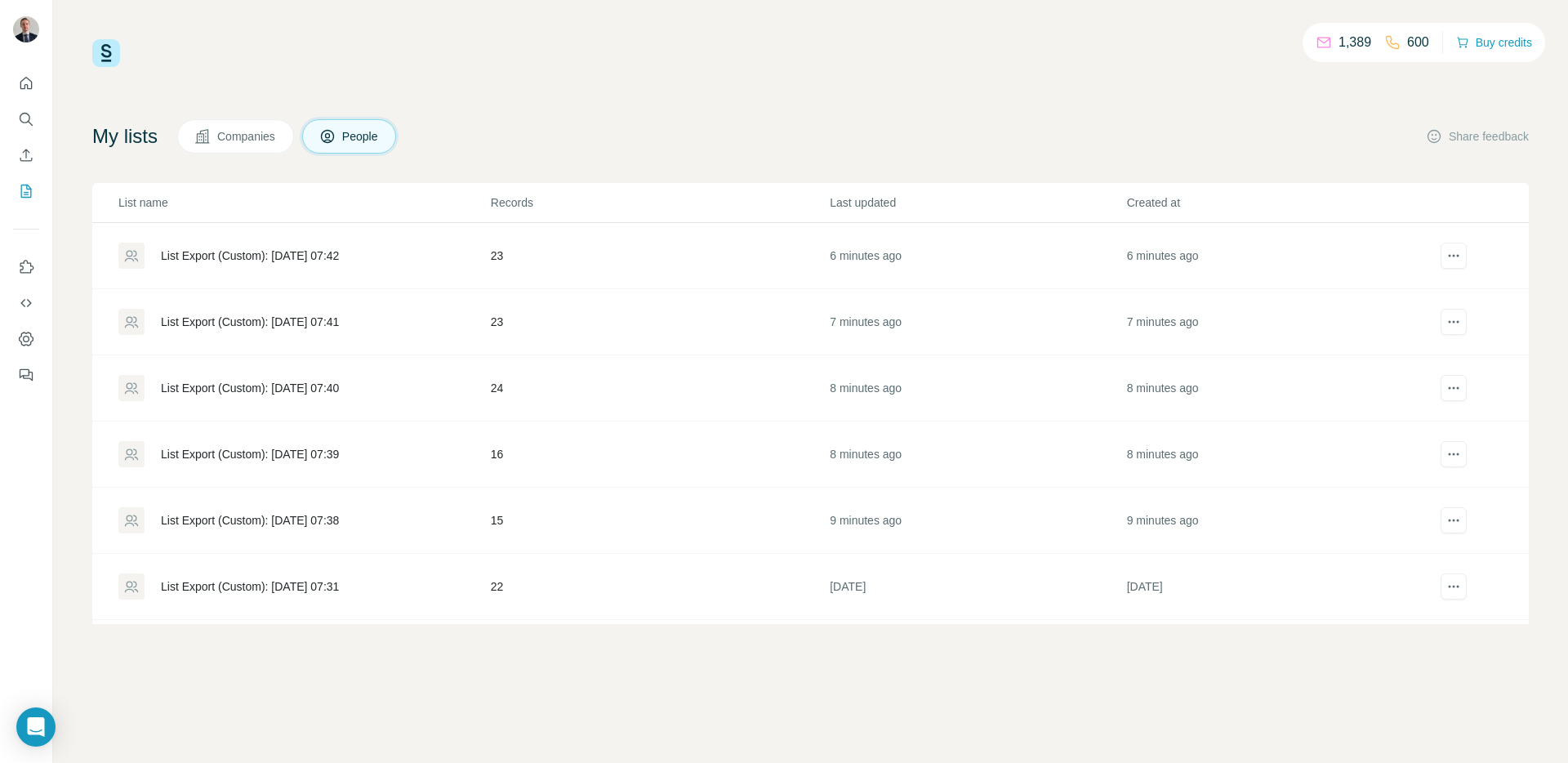
click at [282, 391] on div "List Export (Custom): [DATE] 07:40" at bounding box center [249, 387] width 178 height 17
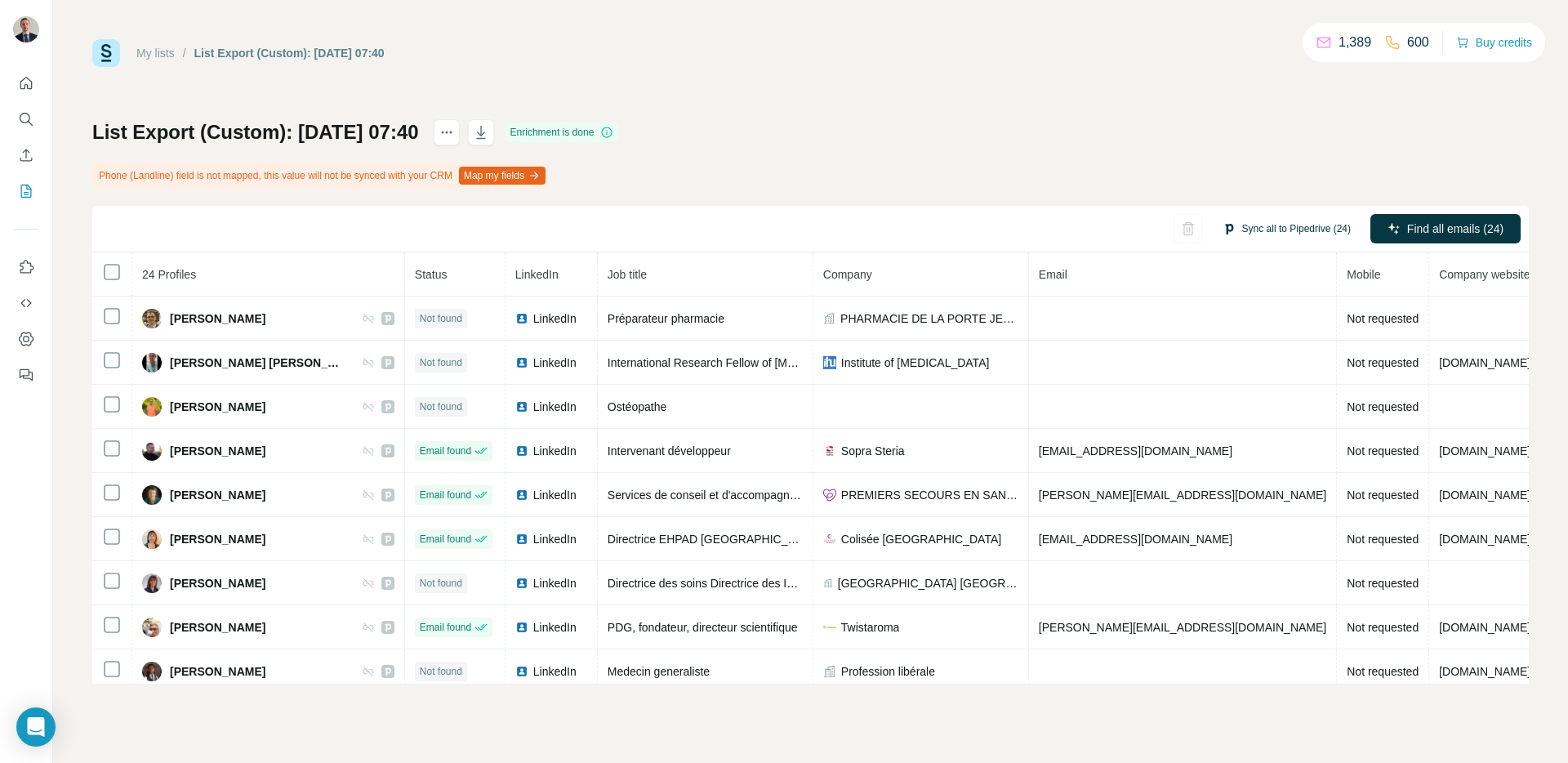
click at [1293, 222] on button "Sync all to Pipedrive (24)" at bounding box center [1286, 229] width 151 height 24
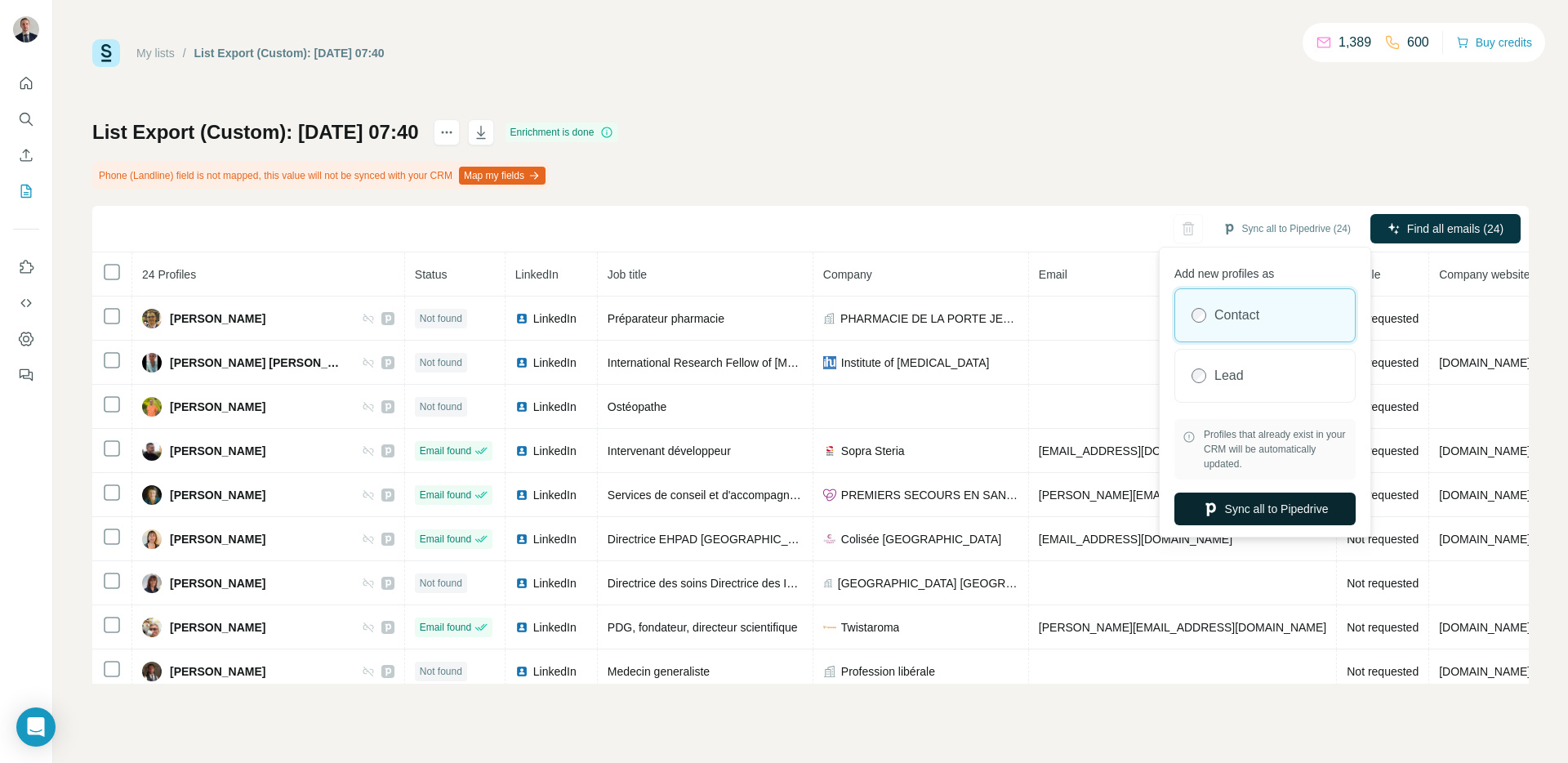
click at [1248, 512] on button "Sync all to Pipedrive" at bounding box center [1265, 509] width 181 height 33
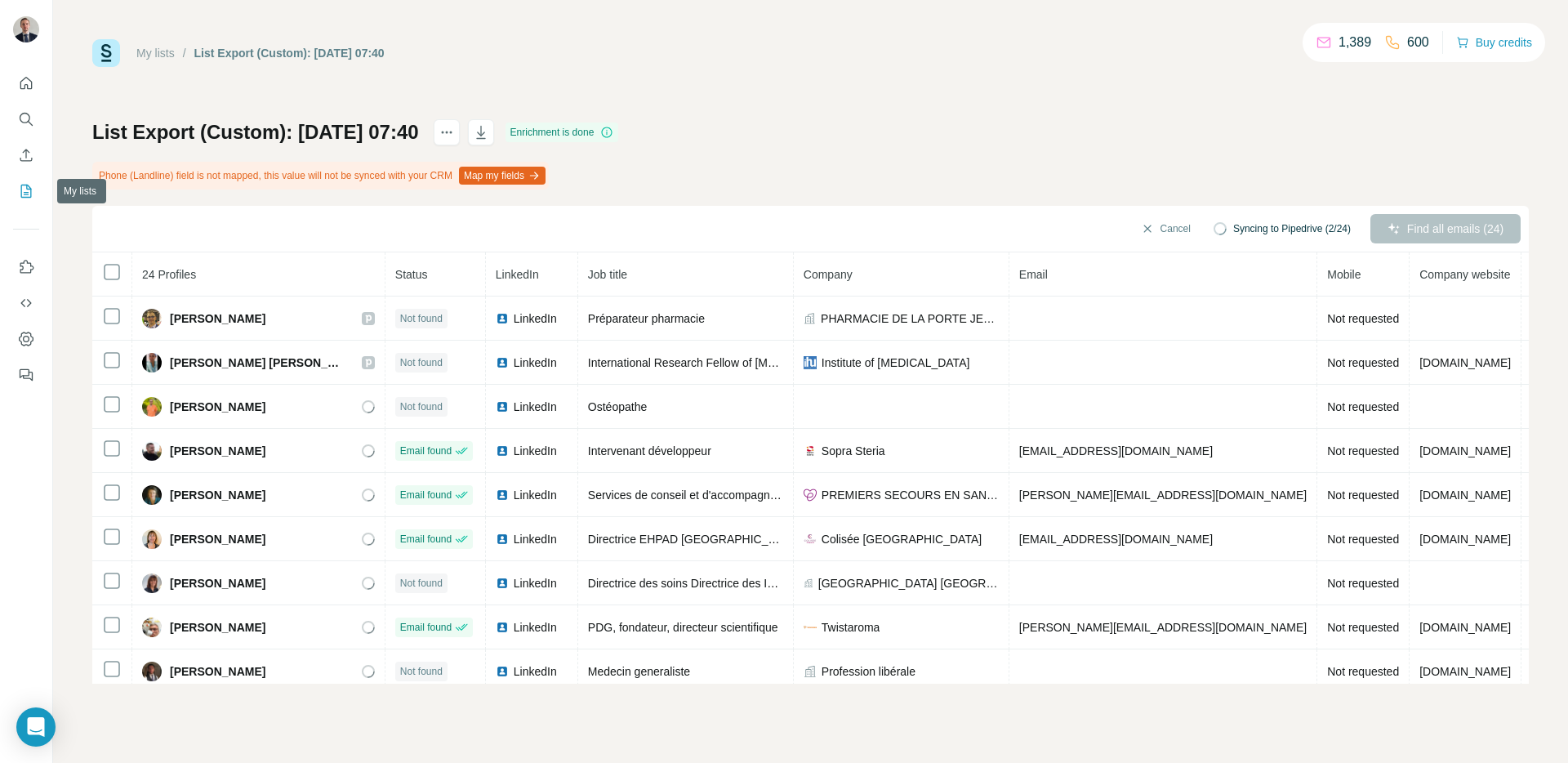
click at [18, 188] on icon "My lists" at bounding box center [25, 191] width 17 height 17
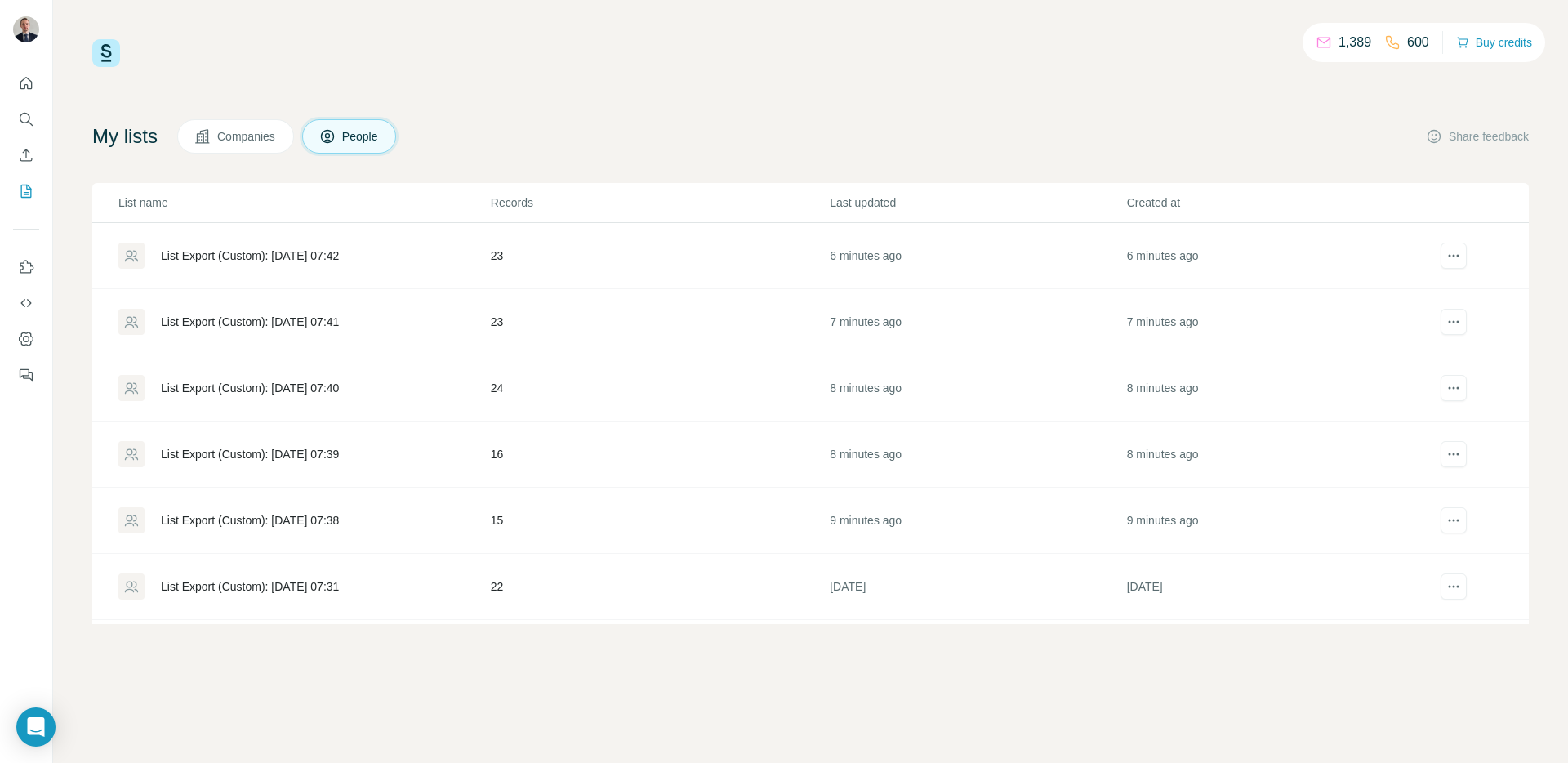
click at [354, 335] on td "List Export (Custom): [DATE] 07:41" at bounding box center [291, 322] width 398 height 66
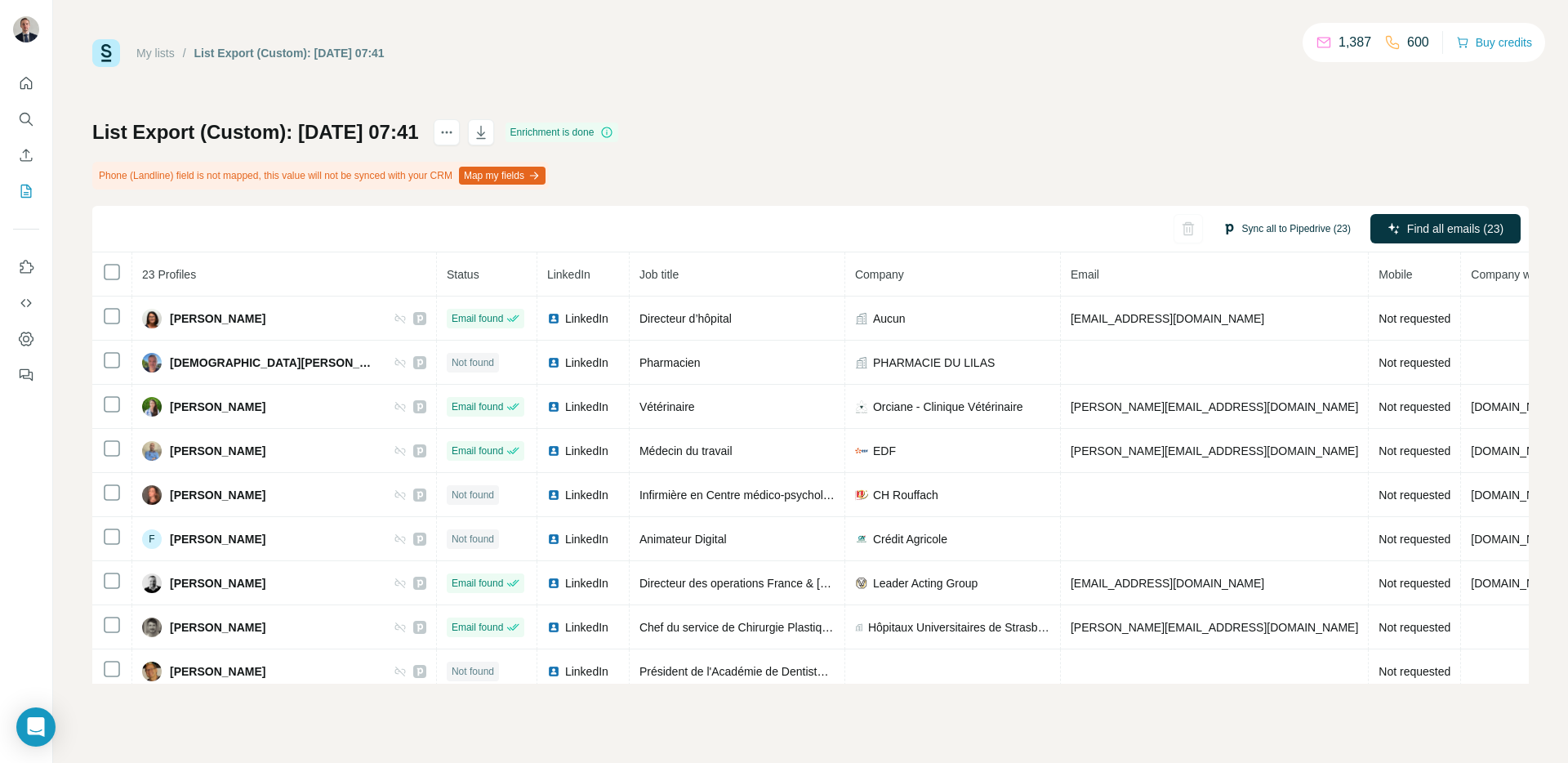
click at [1281, 224] on button "Sync all to Pipedrive (23)" at bounding box center [1286, 229] width 151 height 24
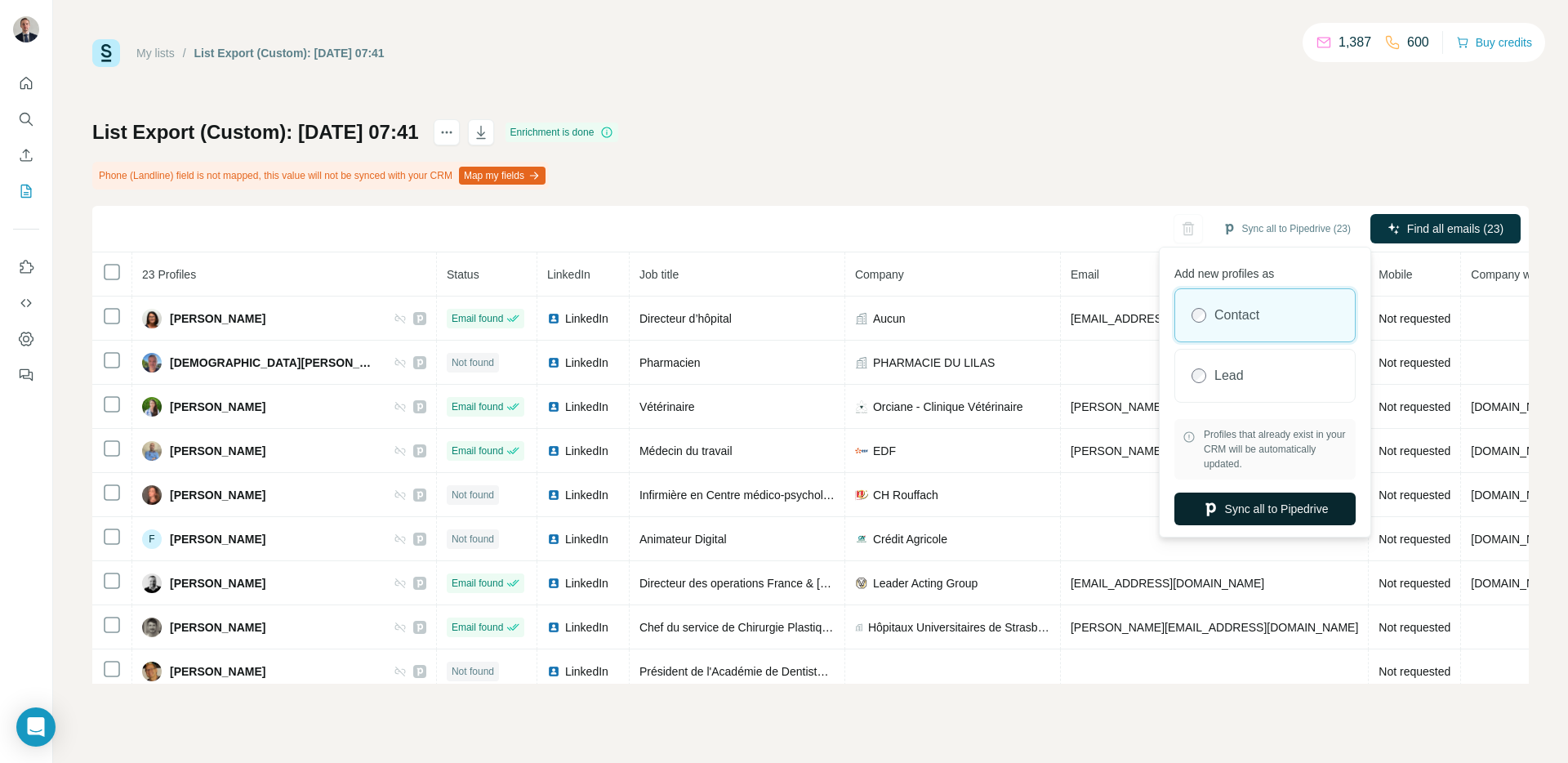
click at [1206, 513] on icon "button" at bounding box center [1210, 509] width 17 height 17
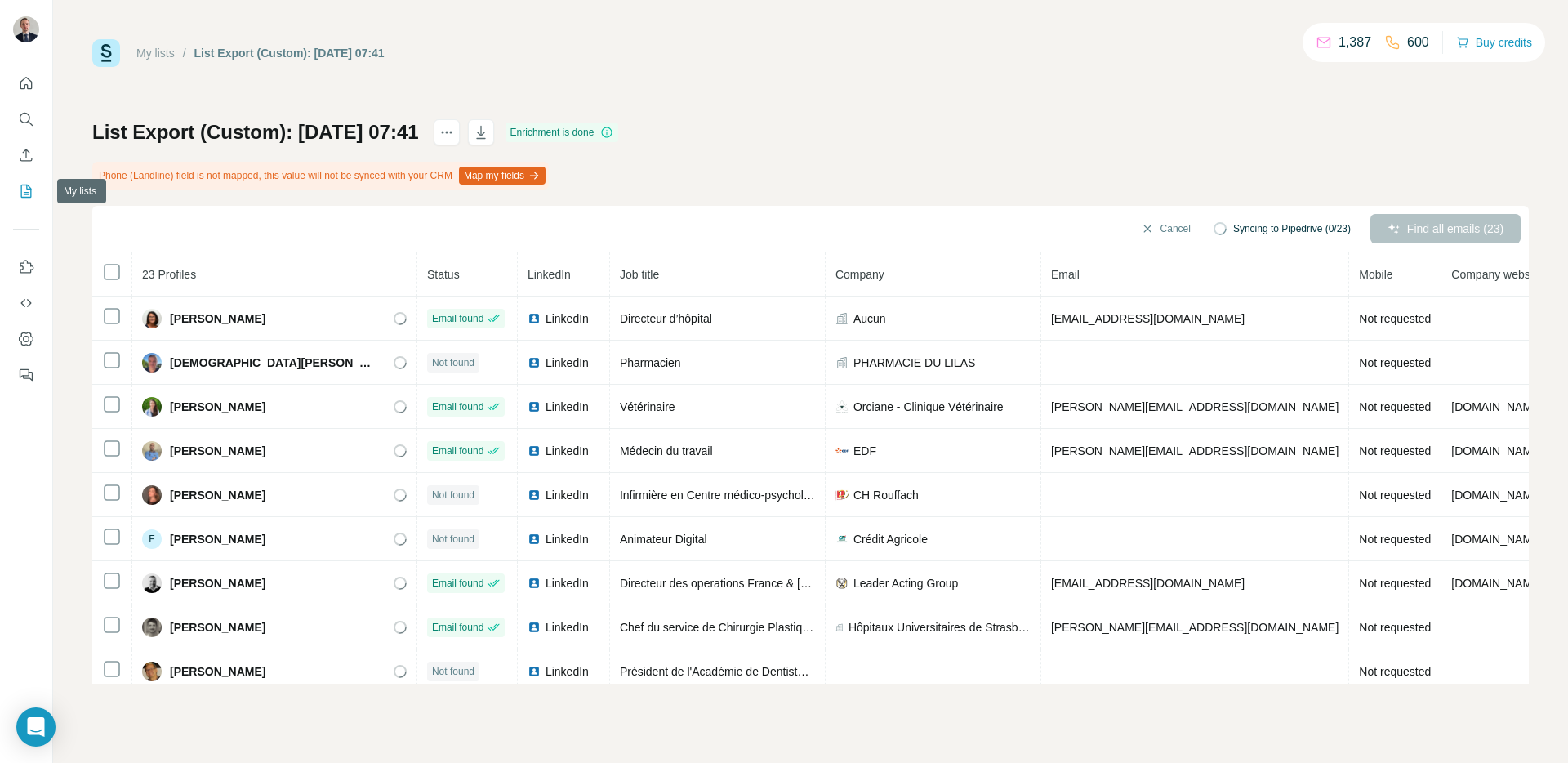
click at [22, 201] on button "My lists" at bounding box center [25, 191] width 26 height 29
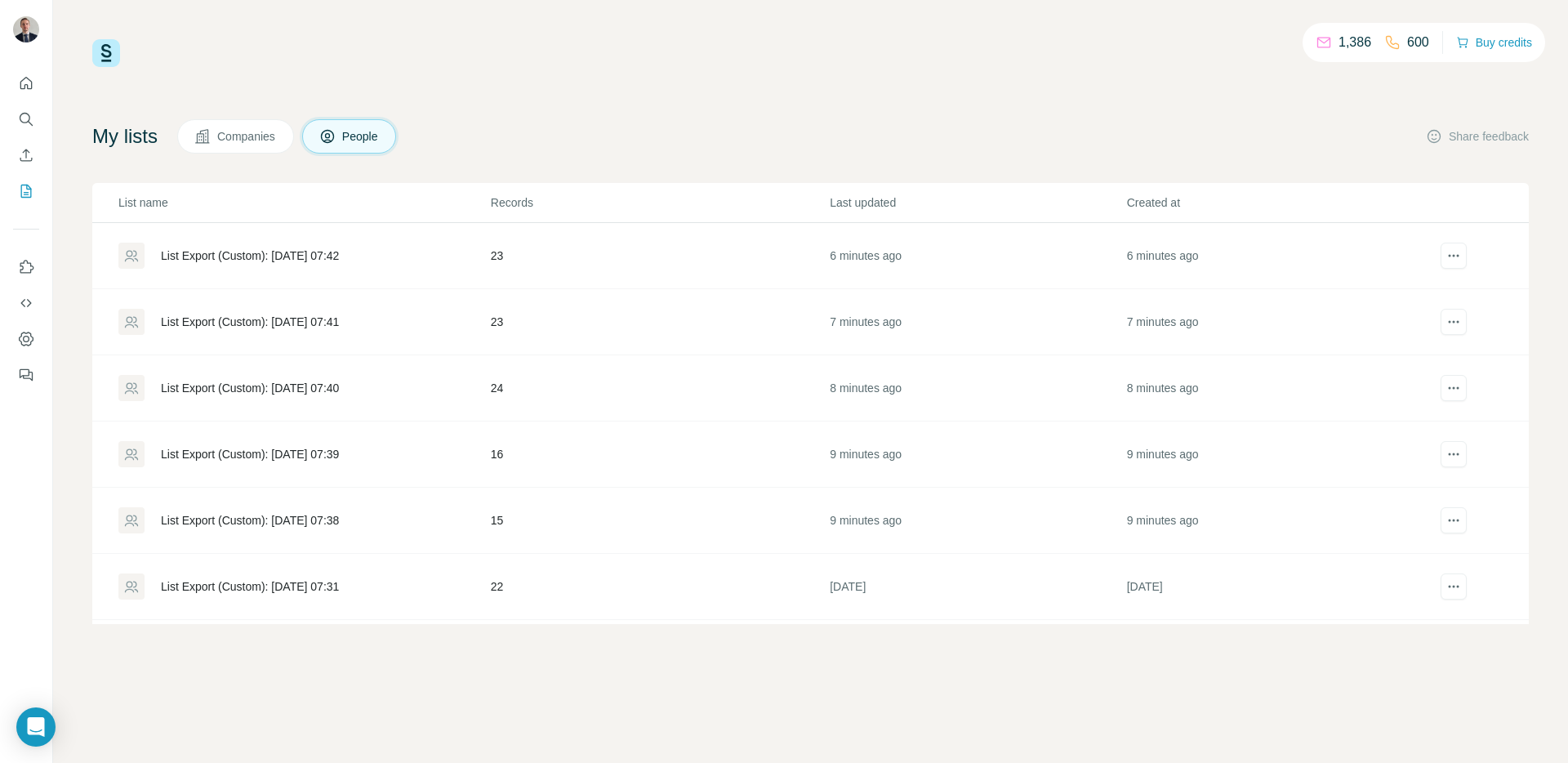
click at [330, 259] on div "List Export (Custom): [DATE] 07:42" at bounding box center [249, 255] width 178 height 17
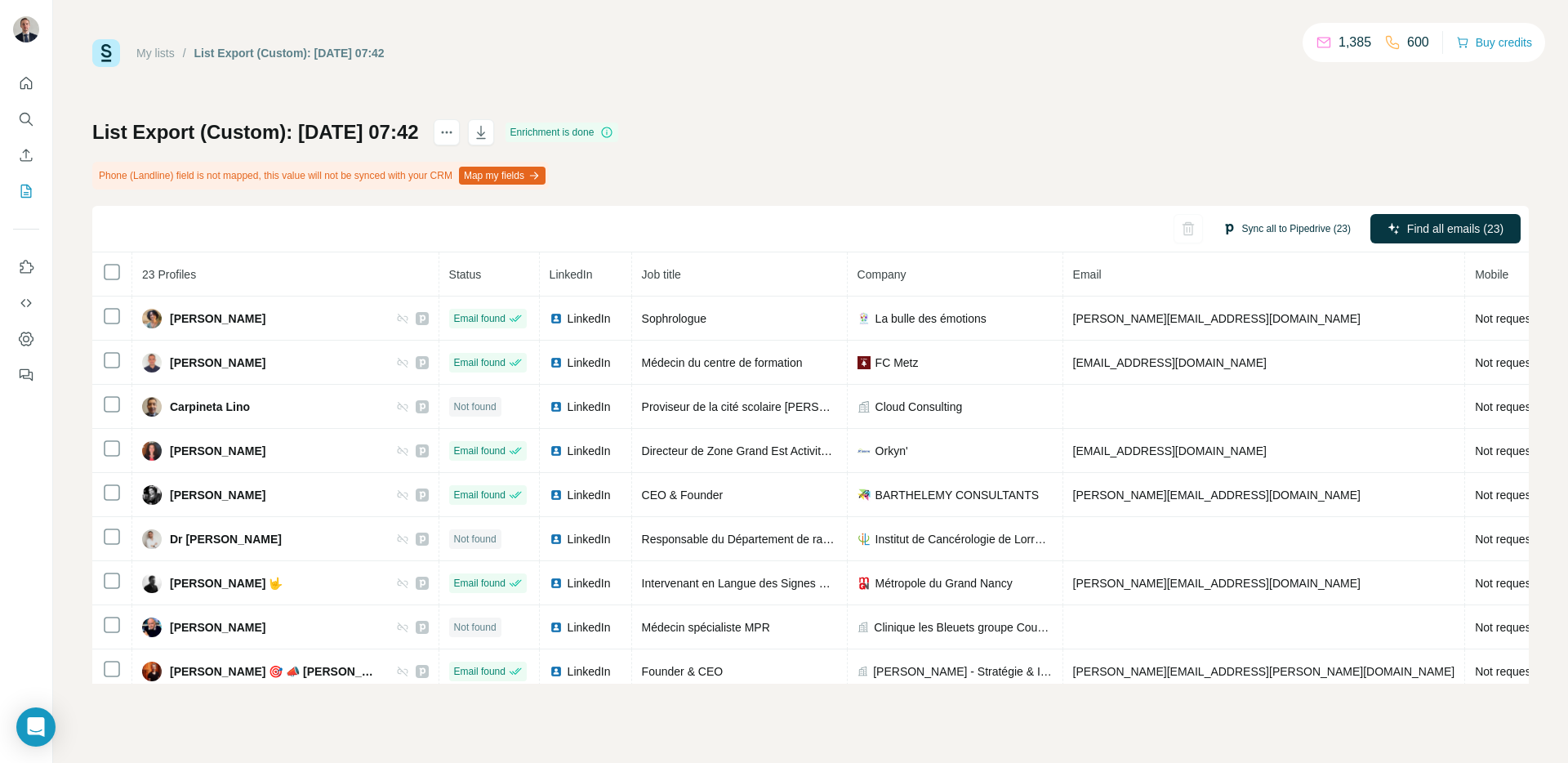
click at [1292, 234] on button "Sync all to Pipedrive (23)" at bounding box center [1286, 229] width 151 height 24
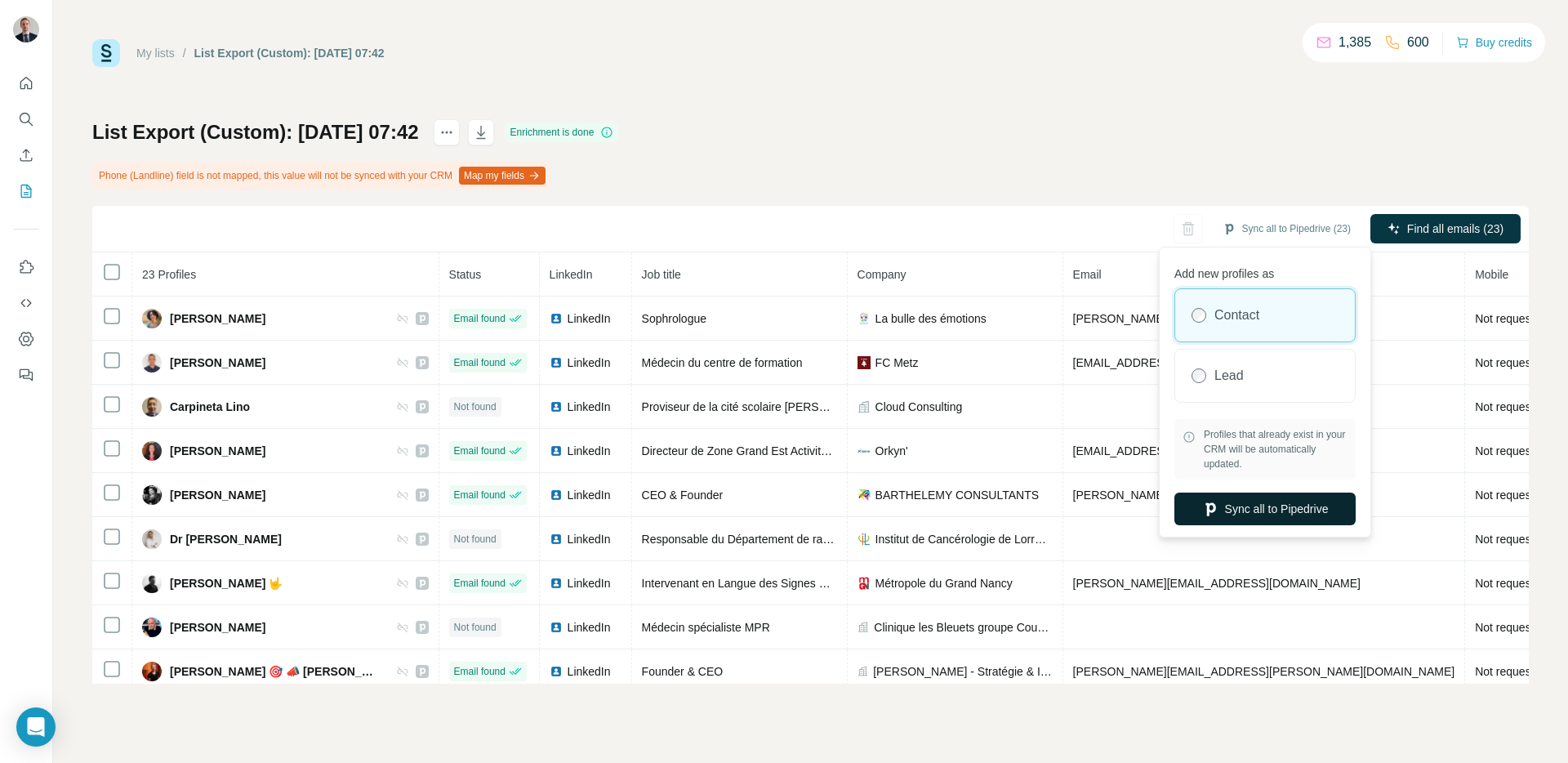
click at [1206, 501] on icon "button" at bounding box center [1210, 509] width 17 height 17
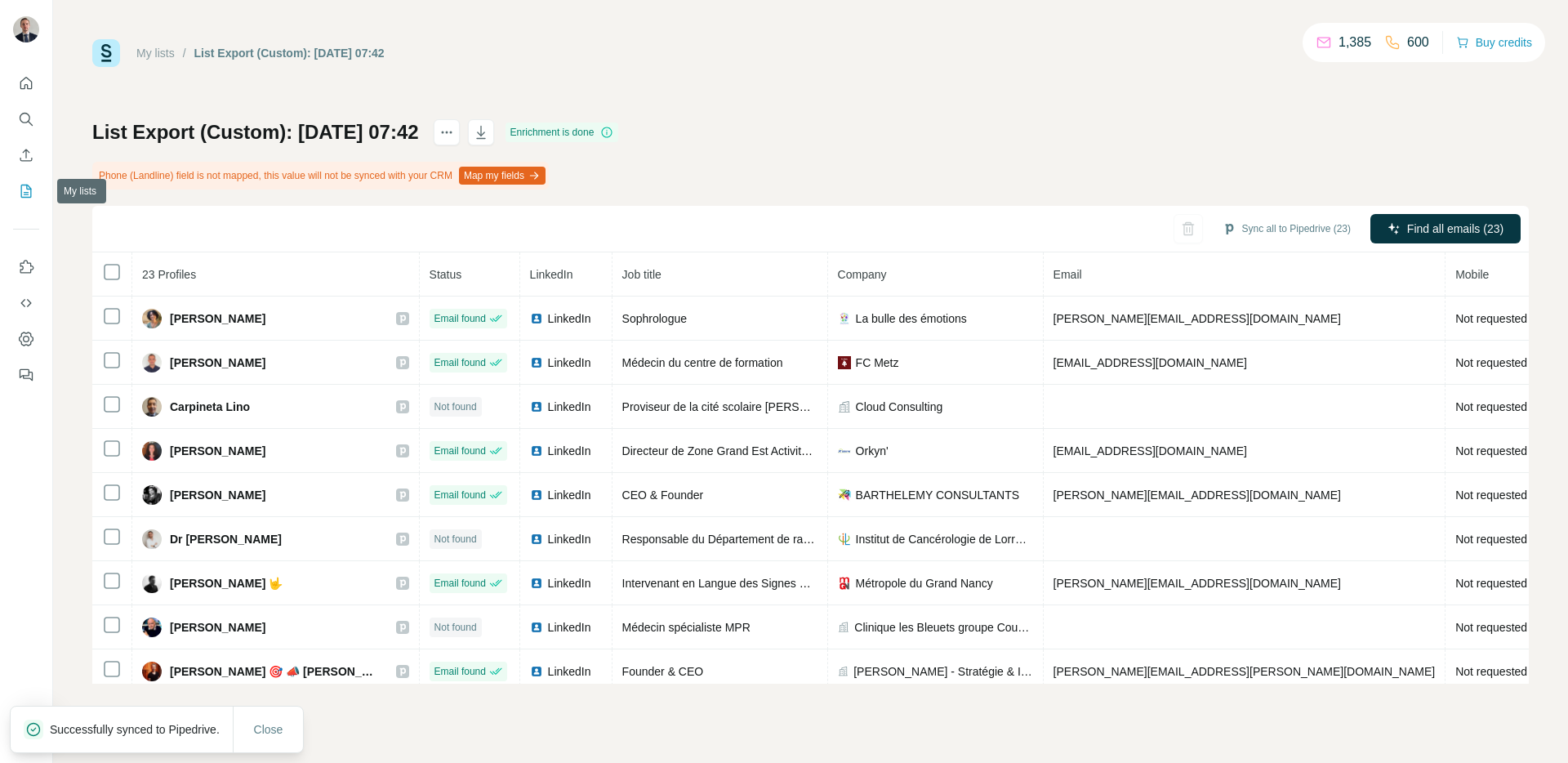
click at [24, 198] on icon "My lists" at bounding box center [25, 191] width 17 height 17
